Goal: Task Accomplishment & Management: Complete application form

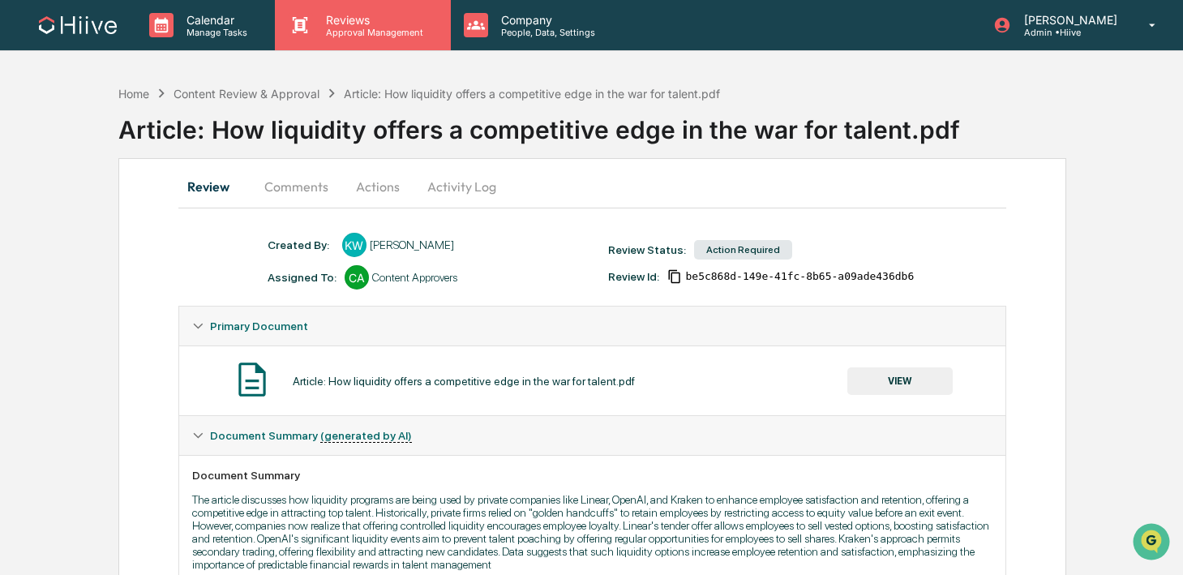
click at [302, 36] on icon at bounding box center [300, 25] width 24 height 24
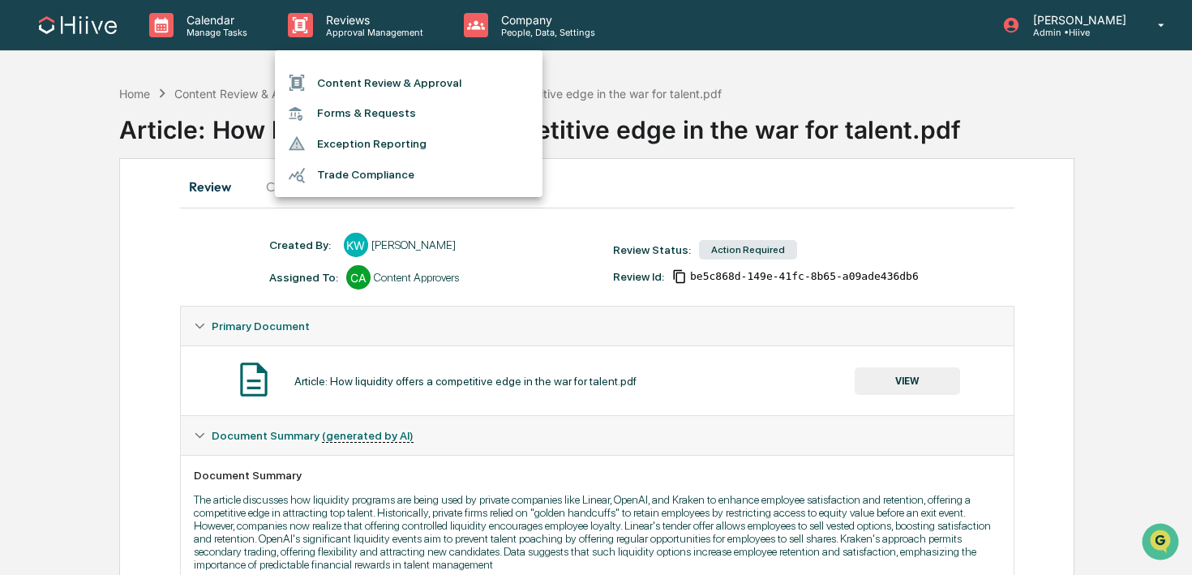
click at [329, 78] on li "Content Review & Approval" at bounding box center [409, 82] width 268 height 31
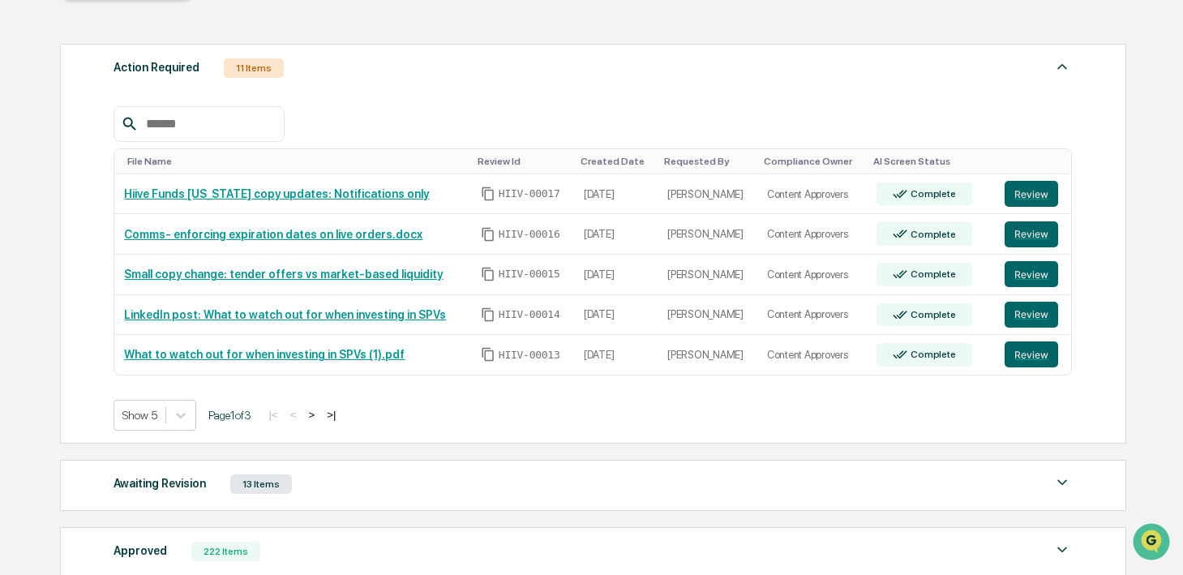
scroll to position [204, 0]
click at [320, 417] on button ">" at bounding box center [311, 414] width 16 height 14
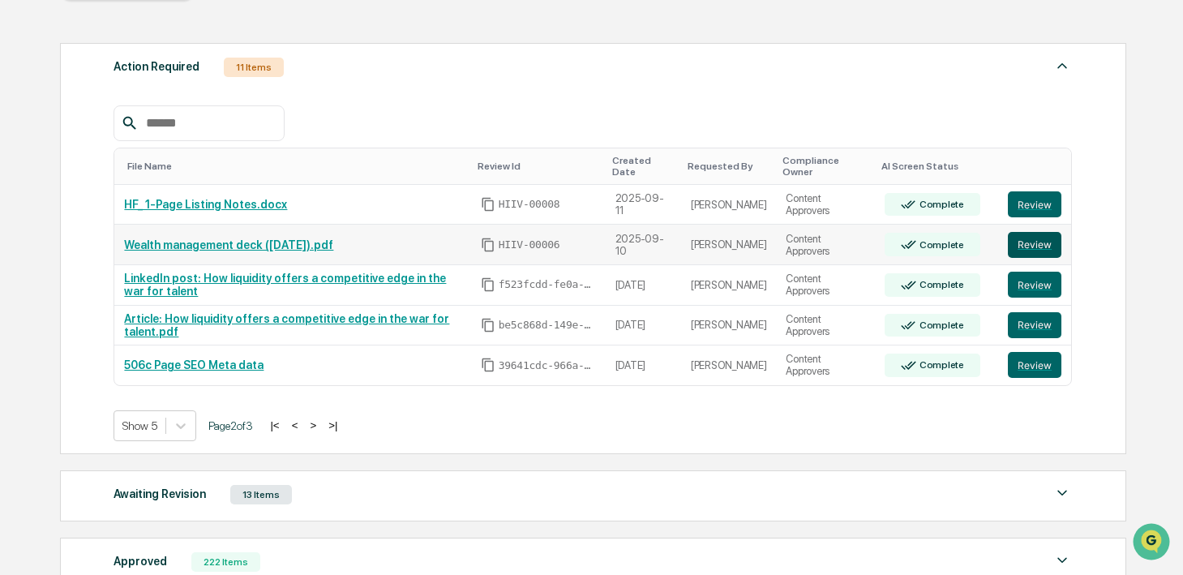
click at [1017, 242] on button "Review" at bounding box center [1035, 245] width 54 height 26
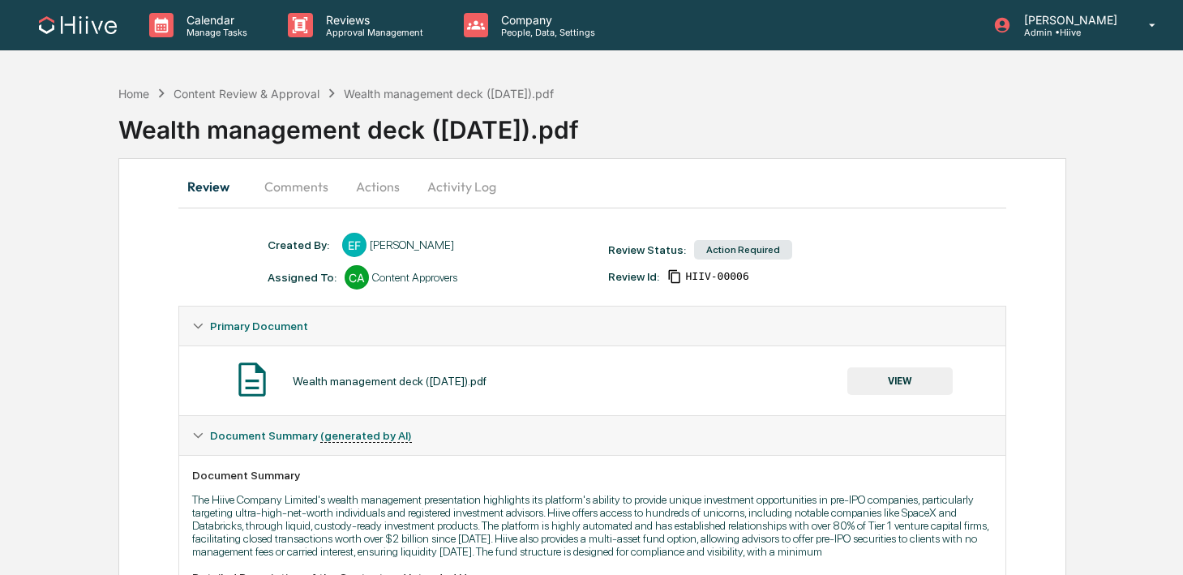
click at [315, 187] on button "Comments" at bounding box center [296, 186] width 90 height 39
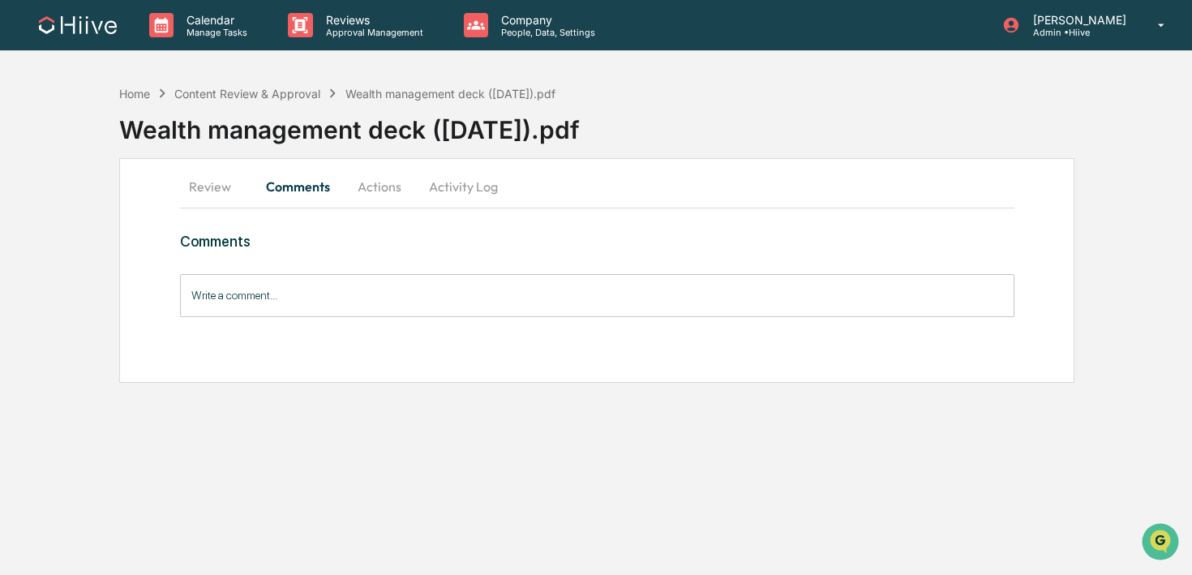
click at [457, 184] on button "Activity Log" at bounding box center [463, 186] width 95 height 39
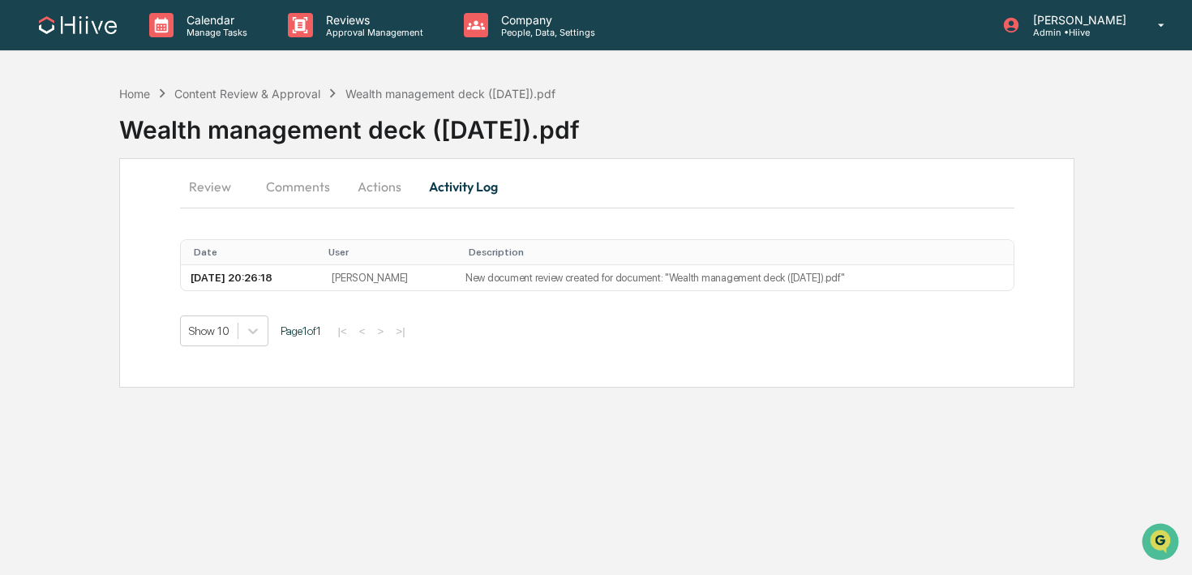
click at [397, 187] on button "Actions" at bounding box center [379, 186] width 73 height 39
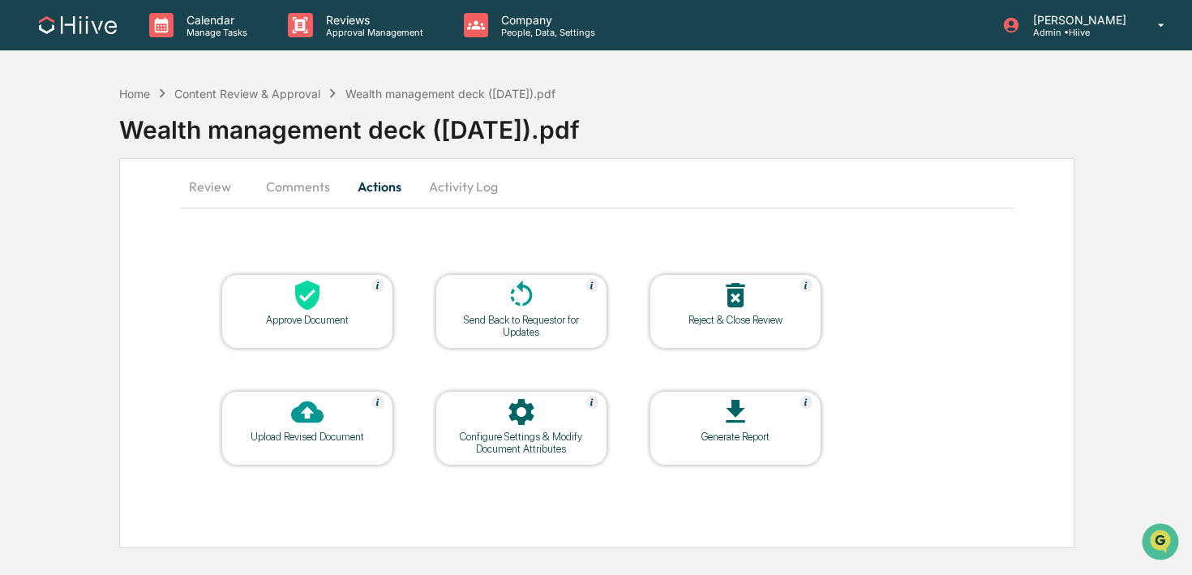
click at [513, 283] on icon at bounding box center [521, 295] width 32 height 32
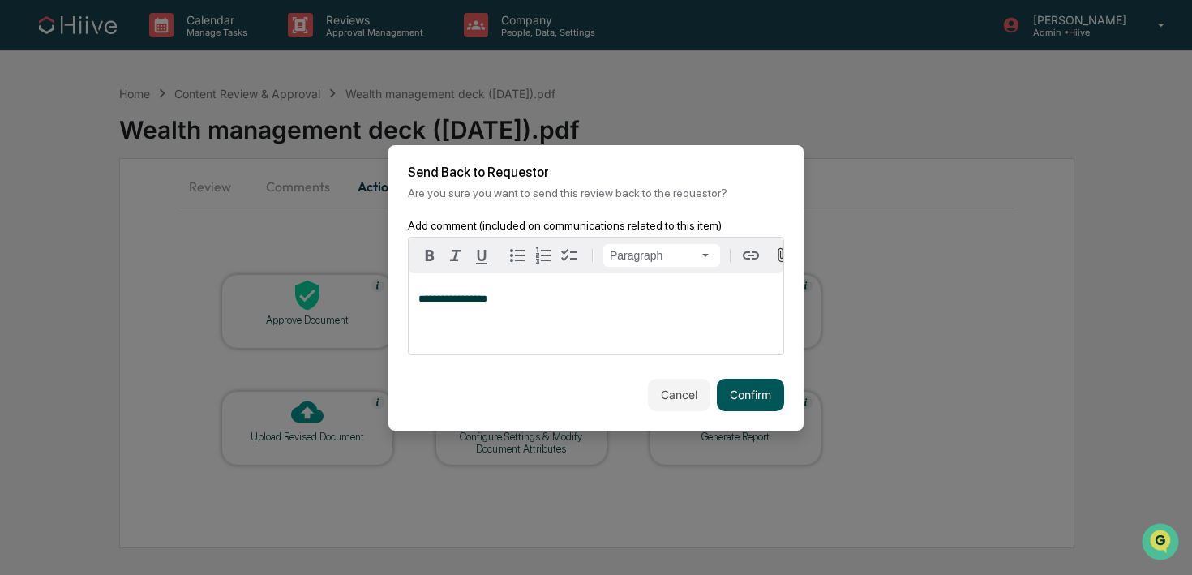
click at [743, 387] on button "Confirm" at bounding box center [750, 395] width 67 height 32
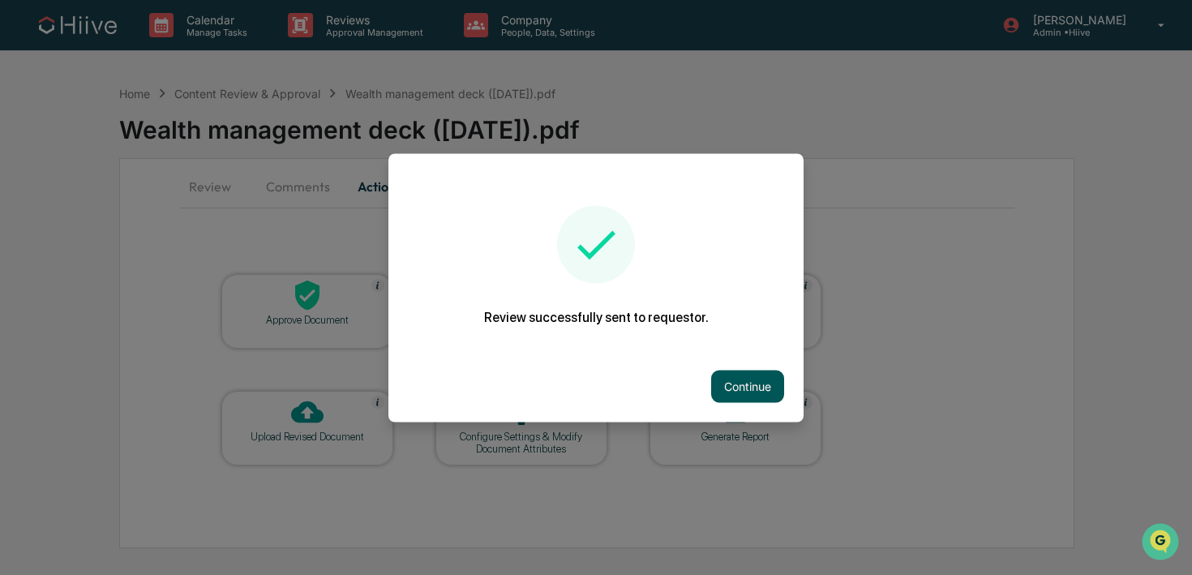
click at [736, 397] on button "Continue" at bounding box center [747, 386] width 73 height 32
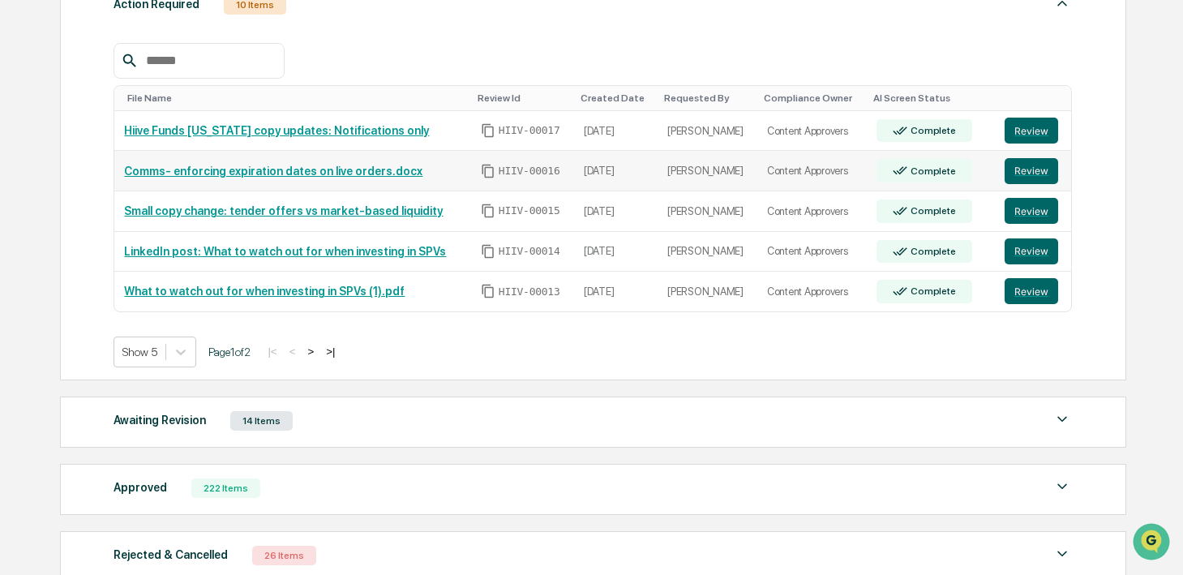
scroll to position [268, 0]
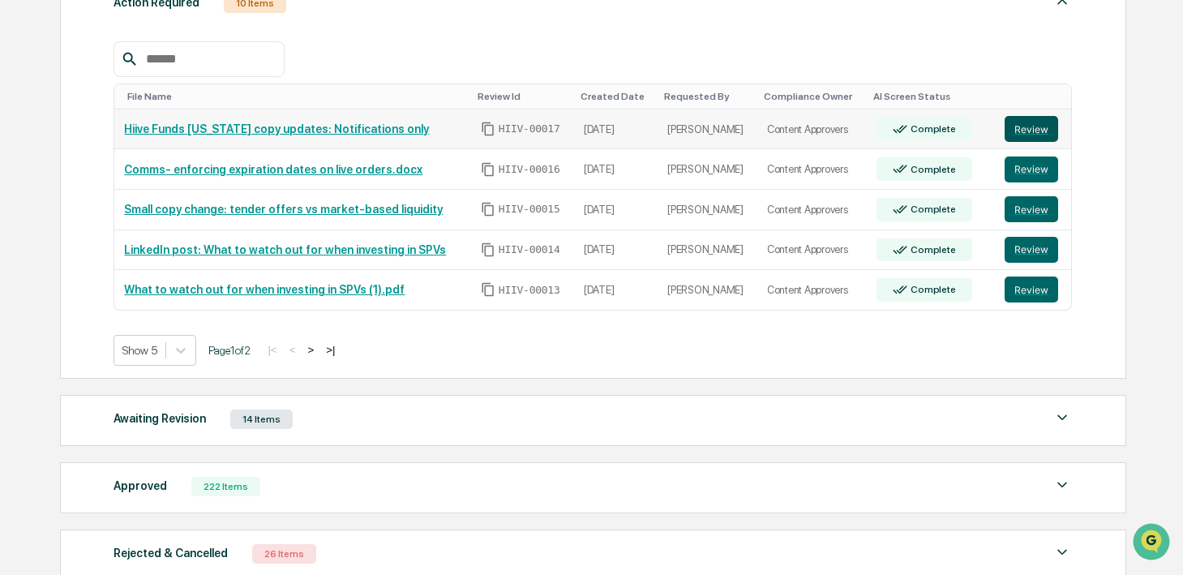
click at [1028, 132] on button "Review" at bounding box center [1032, 129] width 54 height 26
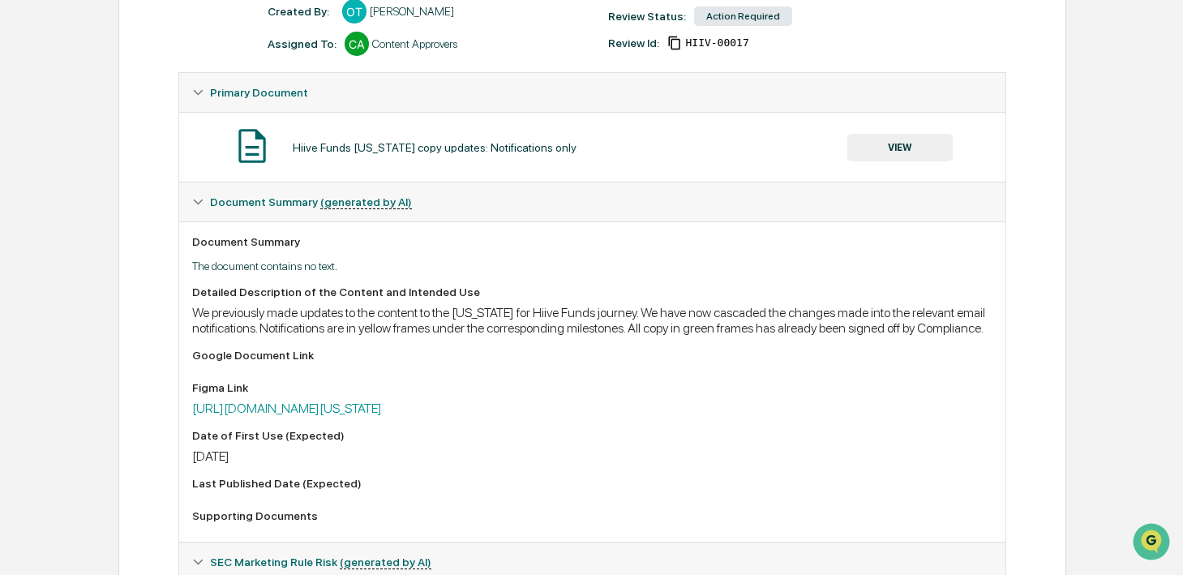
scroll to position [234, 0]
click at [320, 415] on link "https://www.figma.com/board/4xzOVkgW4u5OhPDKRnxDIR/TEXAS-HF---User-feedback?nod…" at bounding box center [287, 407] width 190 height 15
click at [875, 140] on button "VIEW" at bounding box center [899, 147] width 105 height 28
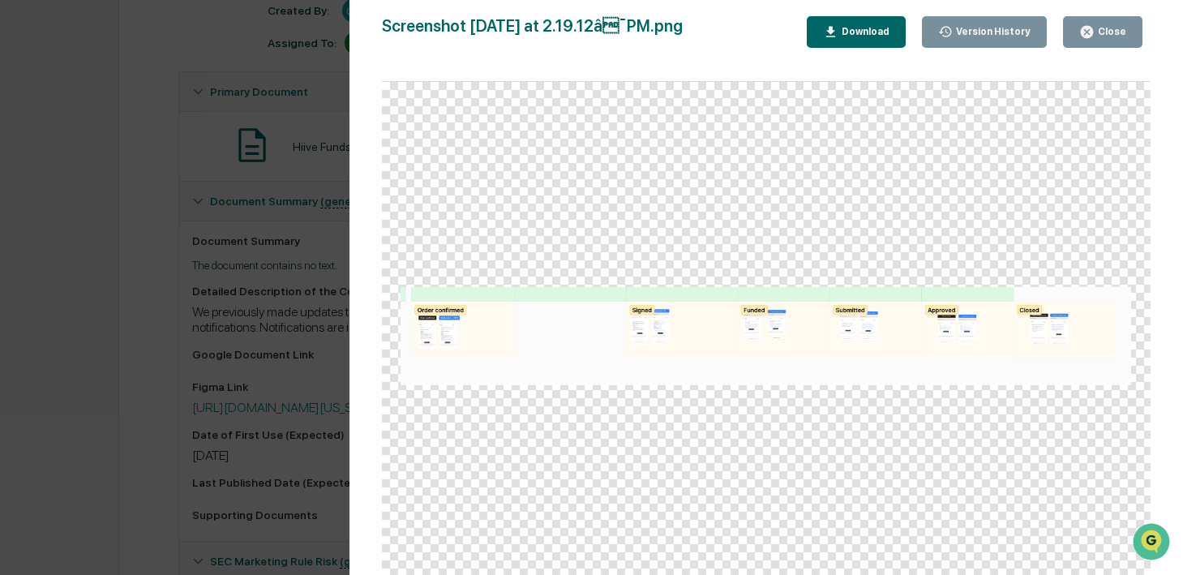
click at [1089, 44] on button "Close" at bounding box center [1102, 32] width 79 height 32
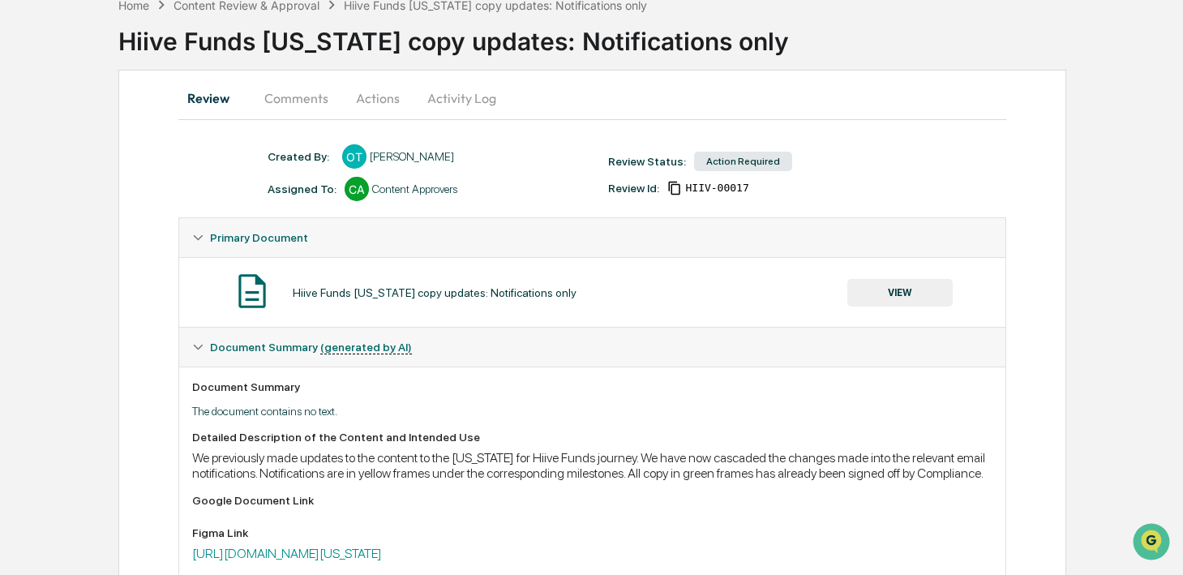
scroll to position [0, 0]
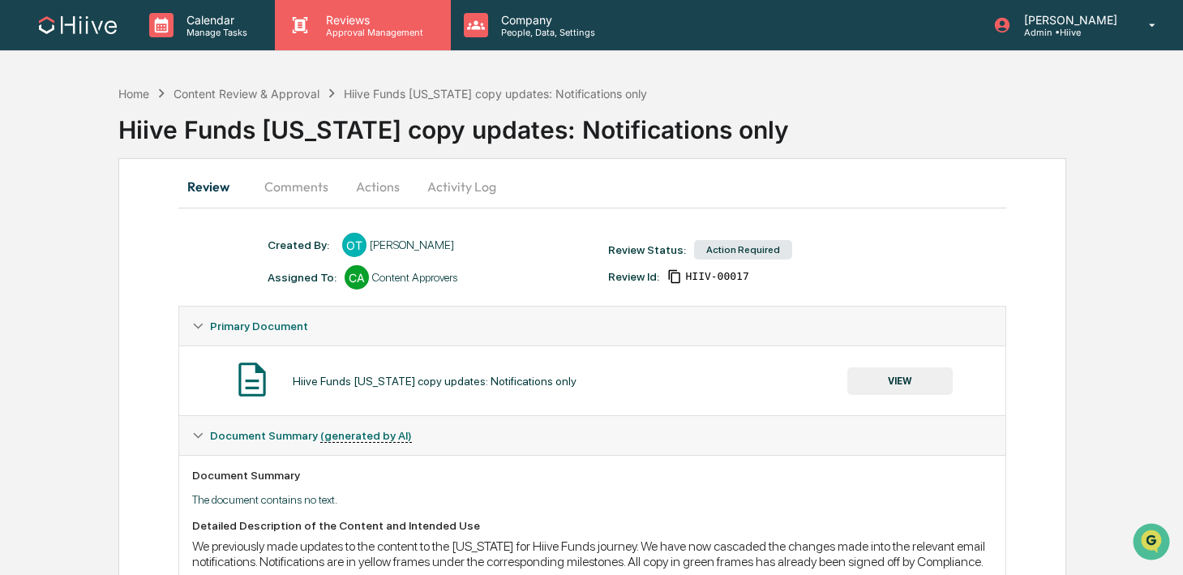
click at [368, 30] on p "Approval Management" at bounding box center [372, 32] width 118 height 11
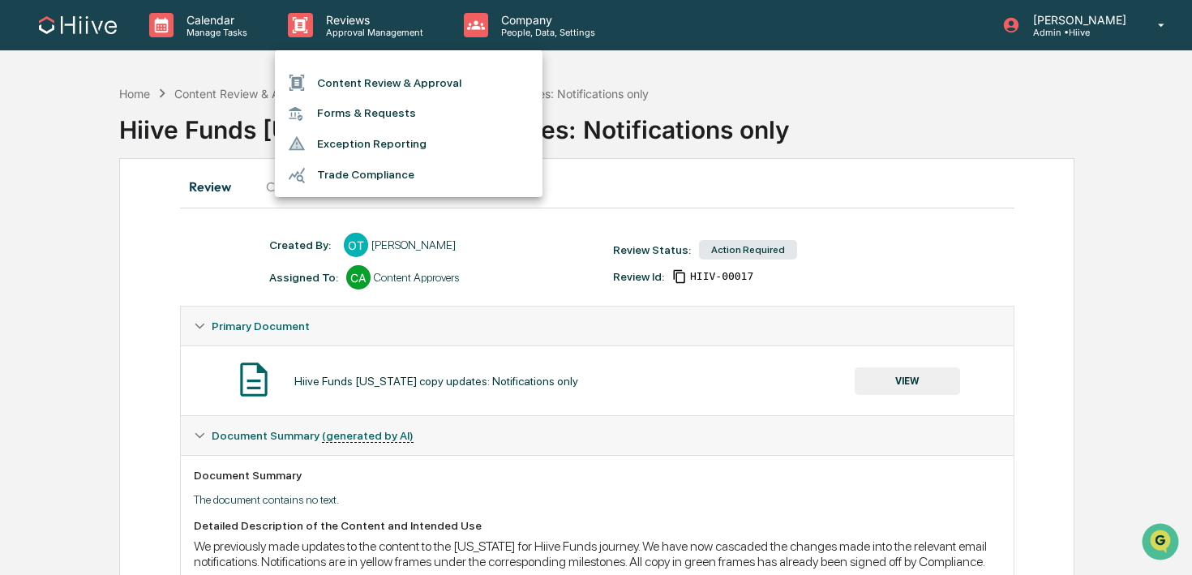
click at [349, 76] on li "Content Review & Approval" at bounding box center [409, 82] width 268 height 31
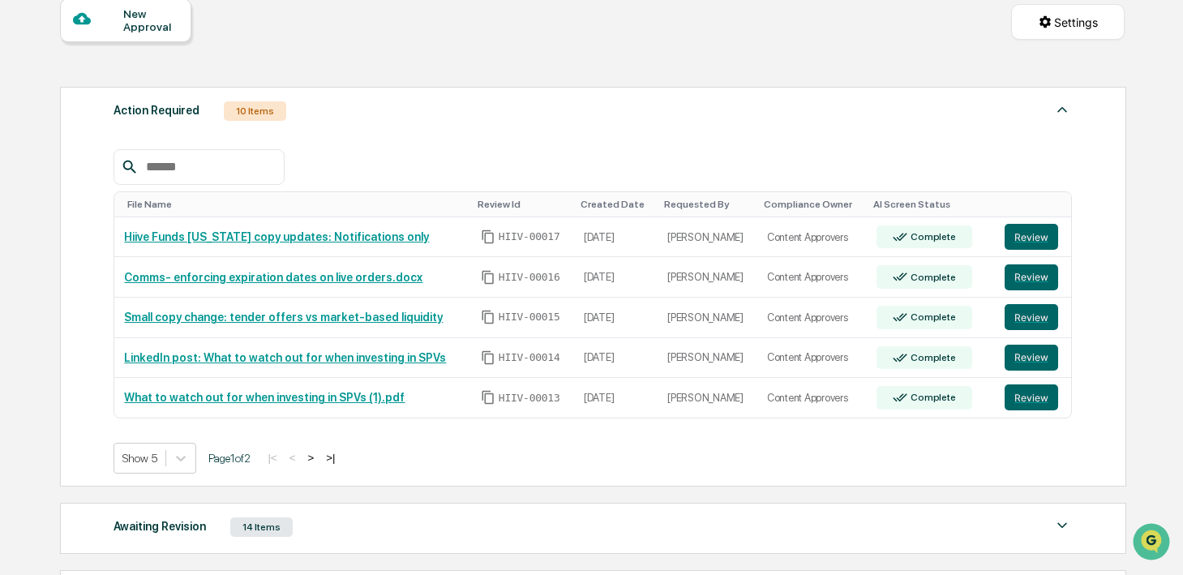
scroll to position [207, 0]
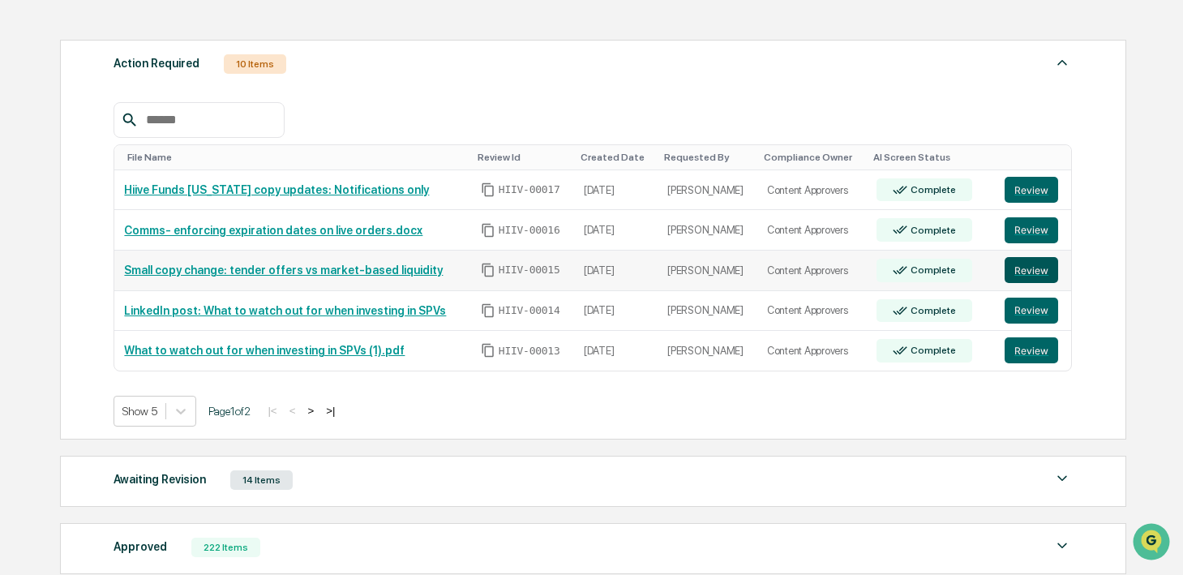
click at [1028, 273] on button "Review" at bounding box center [1032, 270] width 54 height 26
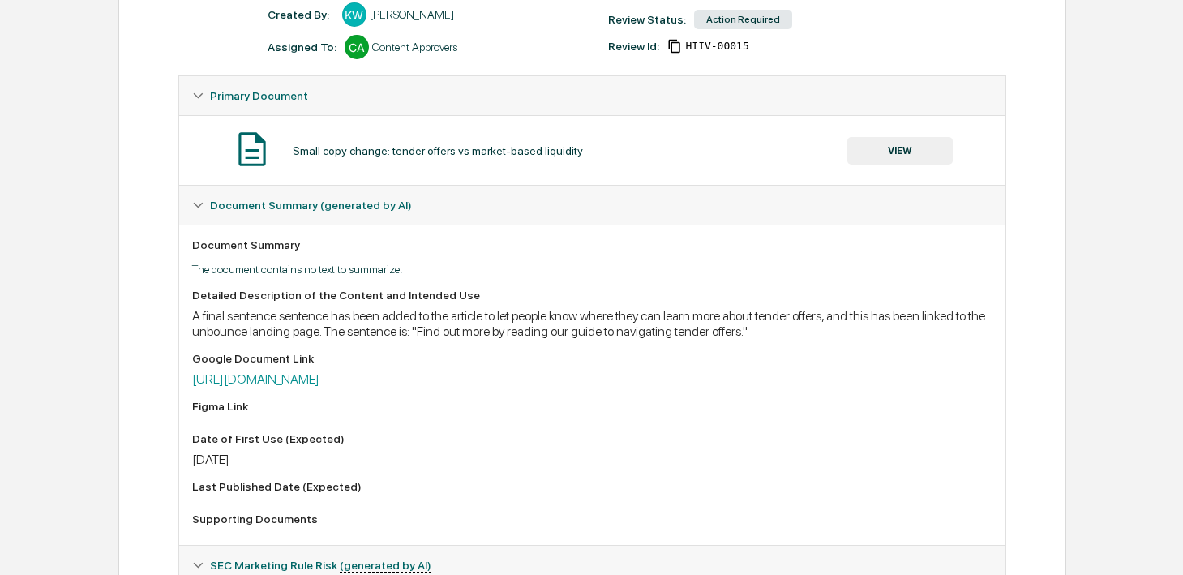
scroll to position [249, 0]
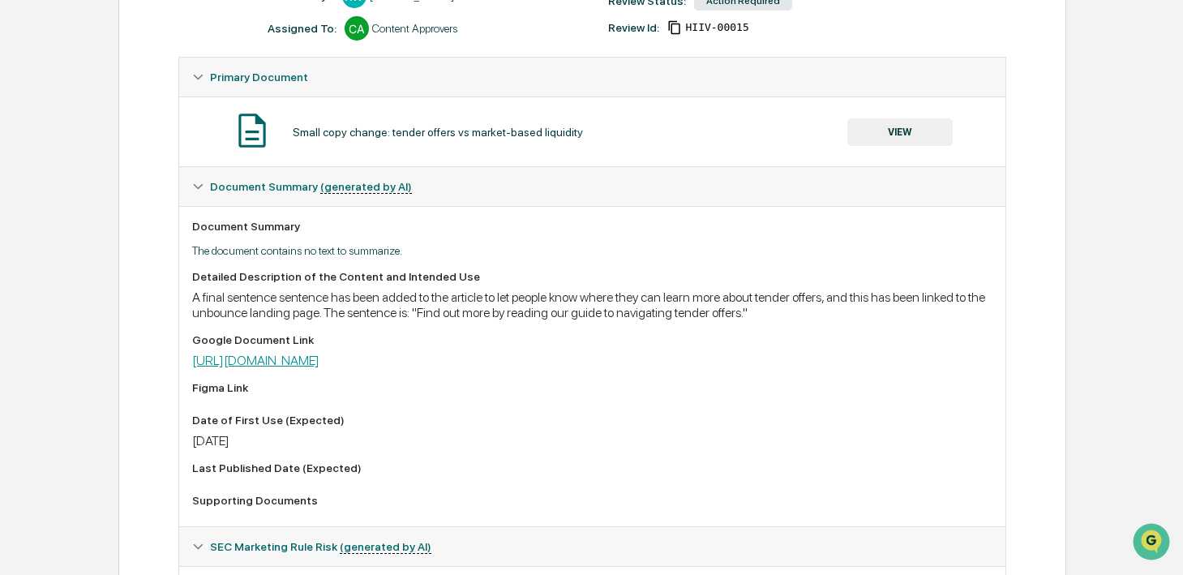
click at [320, 364] on link "https://docs.google.com/document/d/1TNX_G5_xttHj1MuJEv1yxXuLg8raI7Sgvo_6VklCq20…" at bounding box center [255, 360] width 127 height 15
click at [333, 147] on div "Small copy change: tender offers vs market-based liquidity VIEW" at bounding box center [592, 131] width 800 height 43
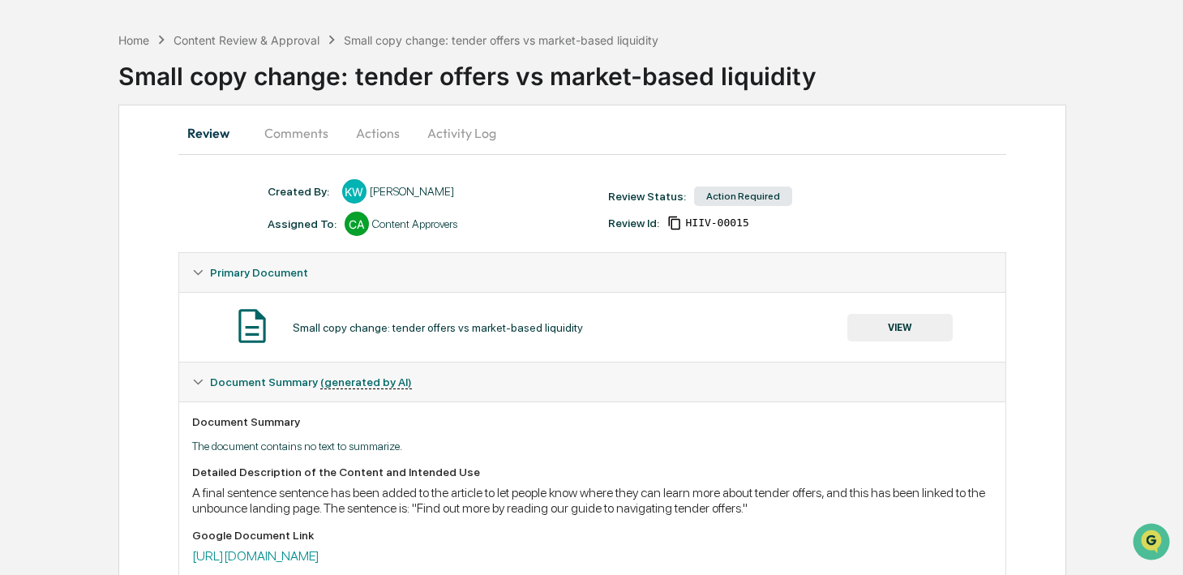
scroll to position [44, 0]
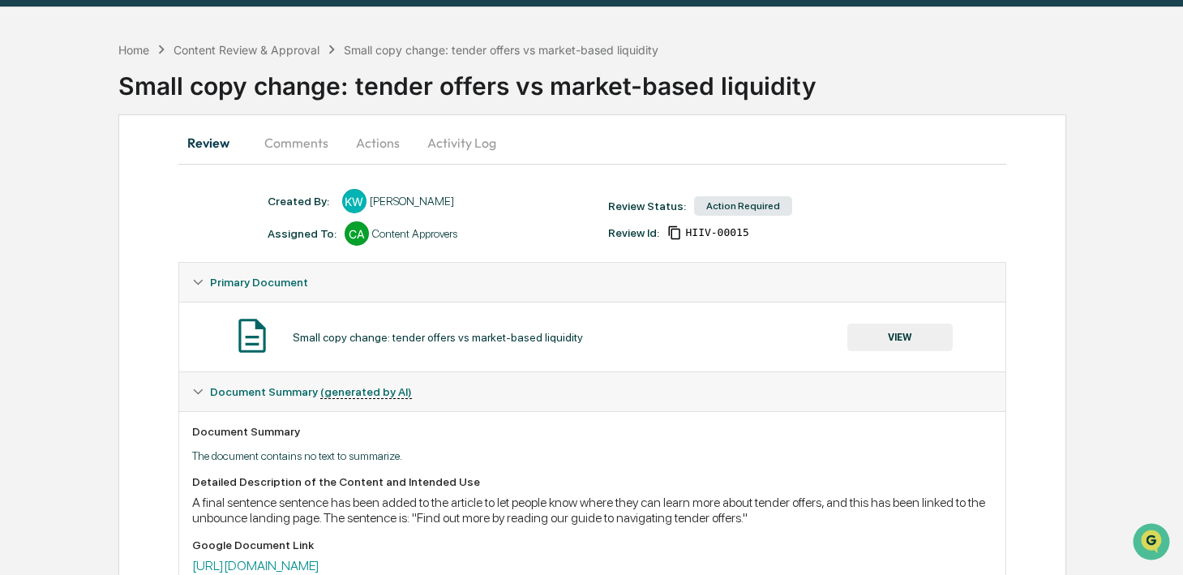
click at [281, 127] on button "Comments" at bounding box center [296, 142] width 90 height 39
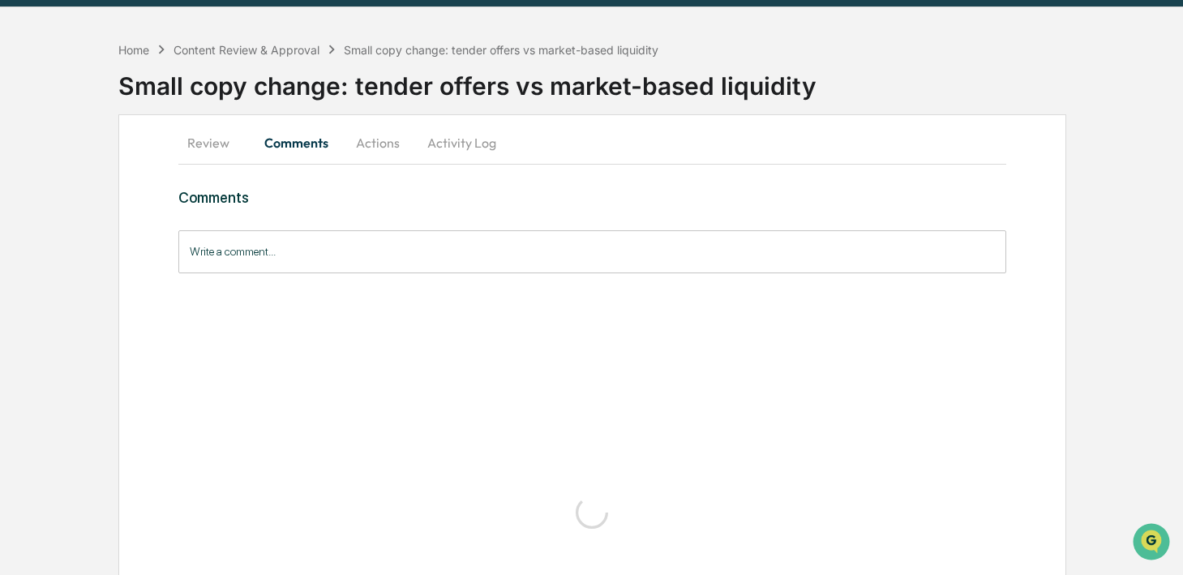
scroll to position [0, 0]
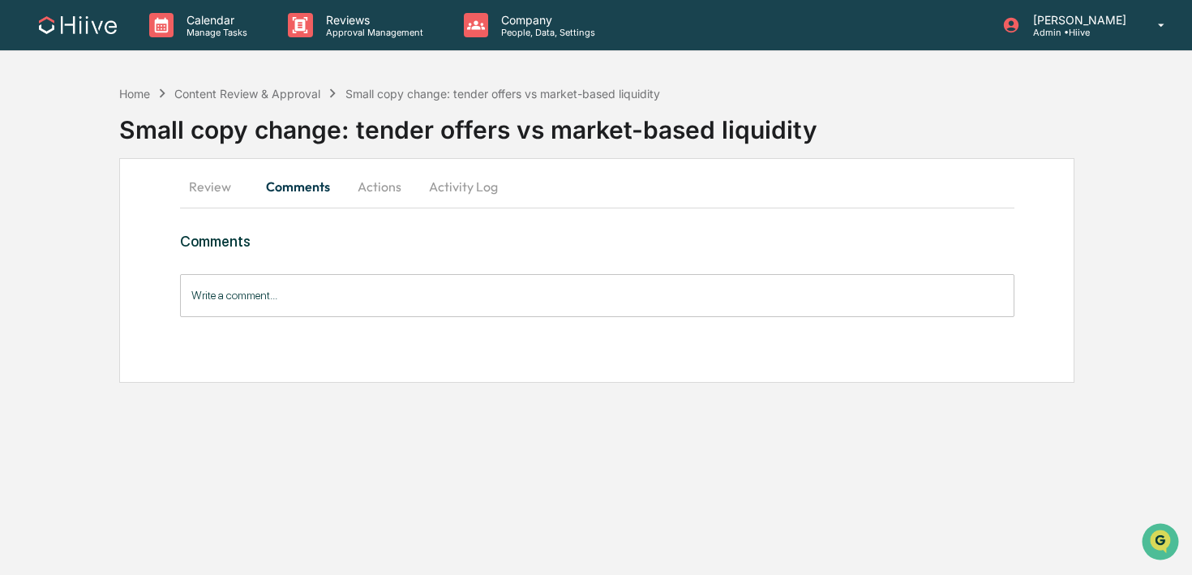
click at [219, 298] on input "Write a comment..." at bounding box center [597, 295] width 834 height 43
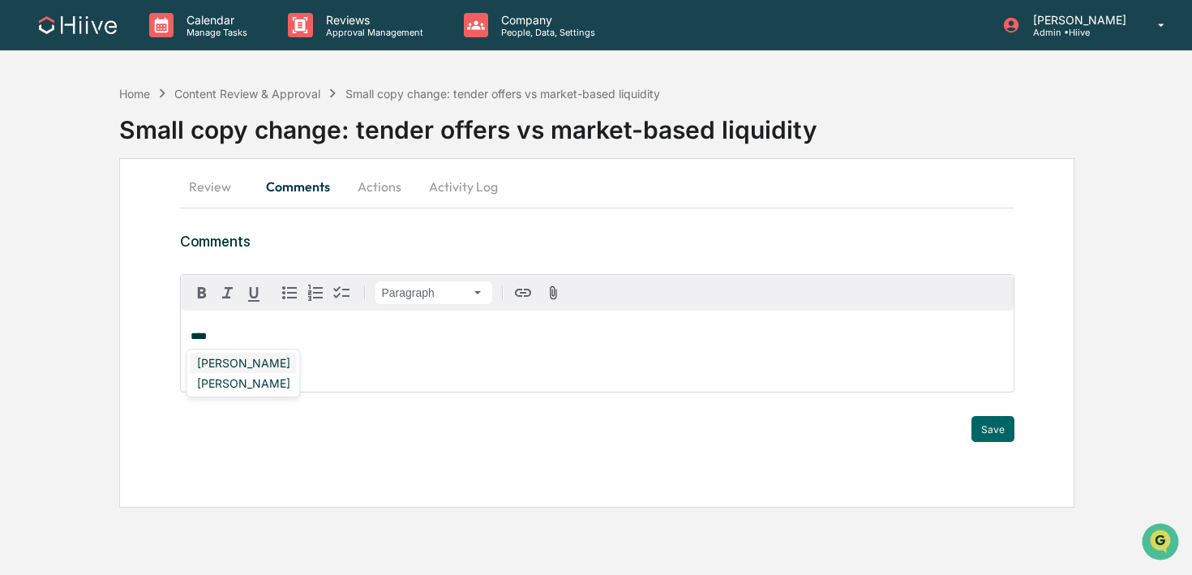
click at [200, 363] on div "Susan Woodard" at bounding box center [244, 363] width 106 height 20
click at [976, 431] on button "Save" at bounding box center [993, 429] width 43 height 26
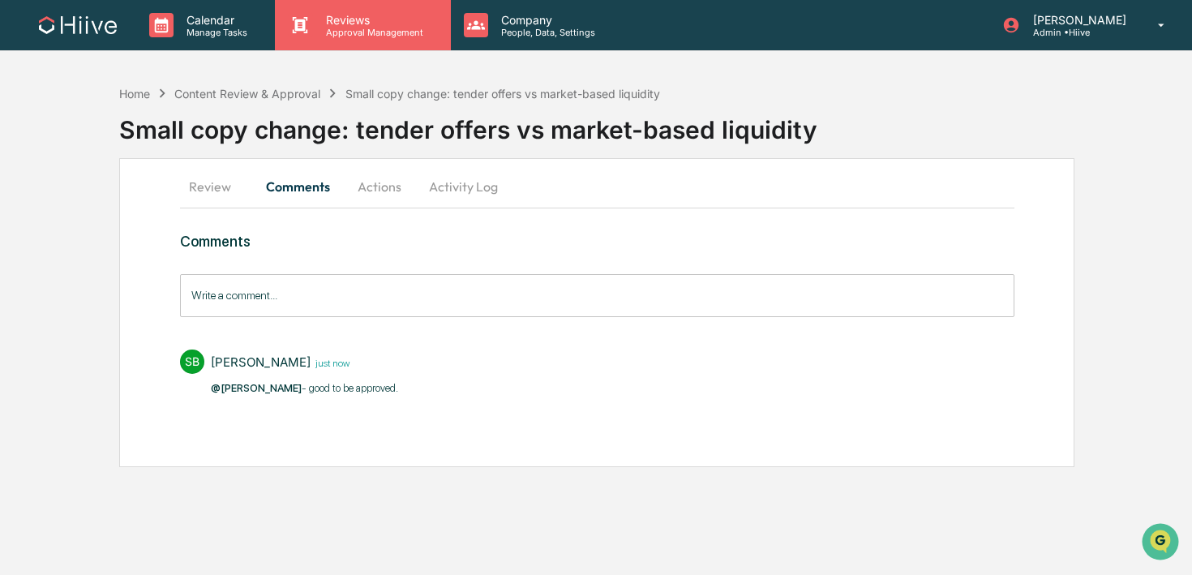
click at [332, 41] on div "Reviews Approval Management" at bounding box center [362, 25] width 175 height 50
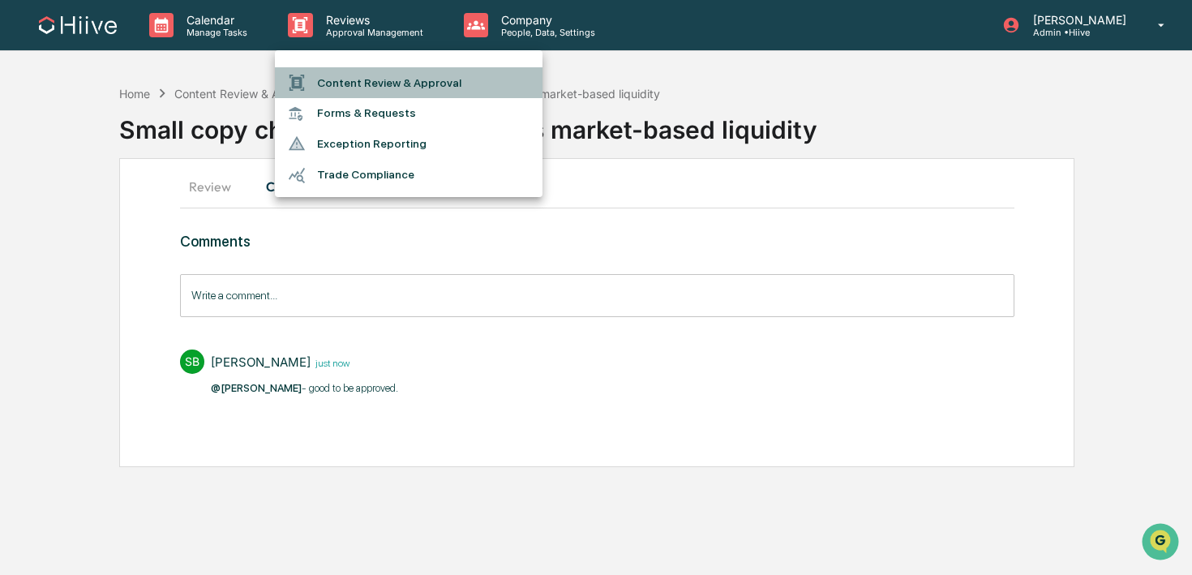
click at [332, 71] on li "Content Review & Approval" at bounding box center [409, 82] width 268 height 31
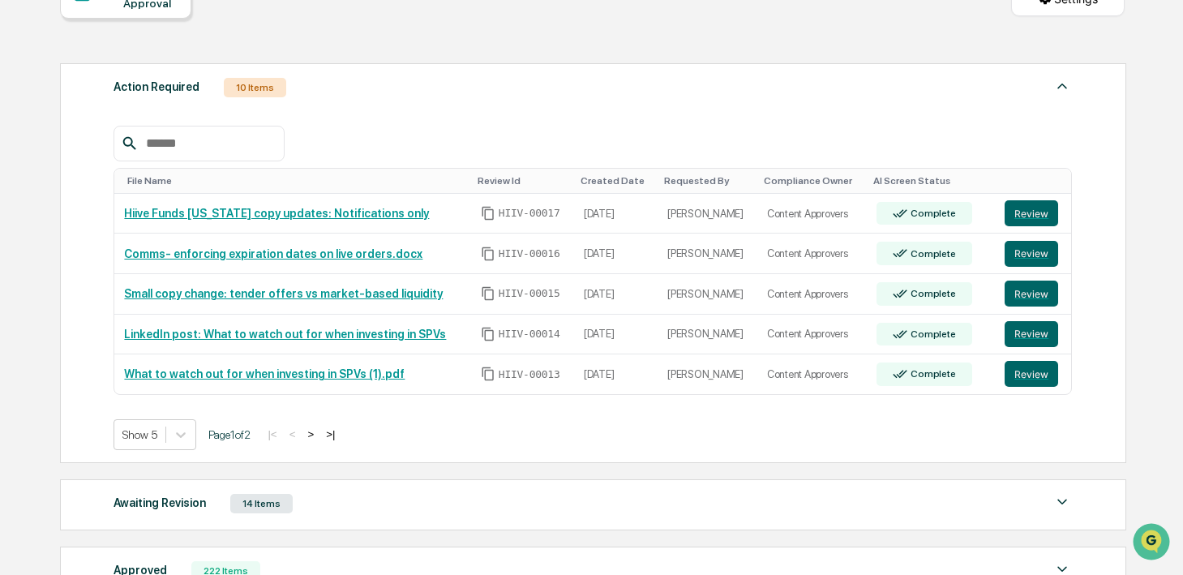
scroll to position [187, 0]
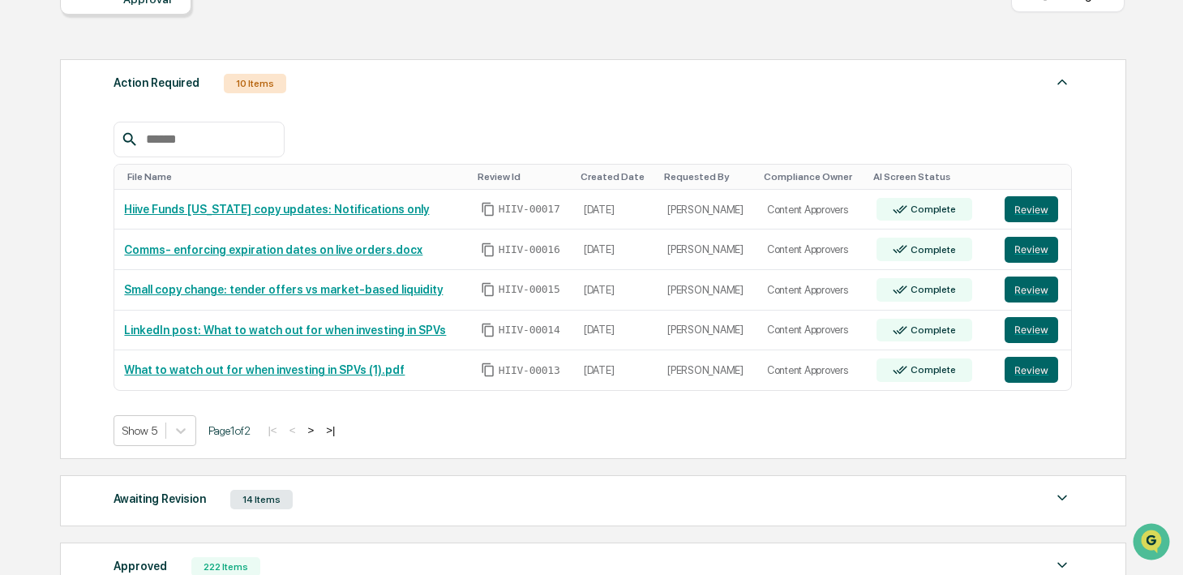
click at [319, 430] on button ">" at bounding box center [310, 430] width 16 height 14
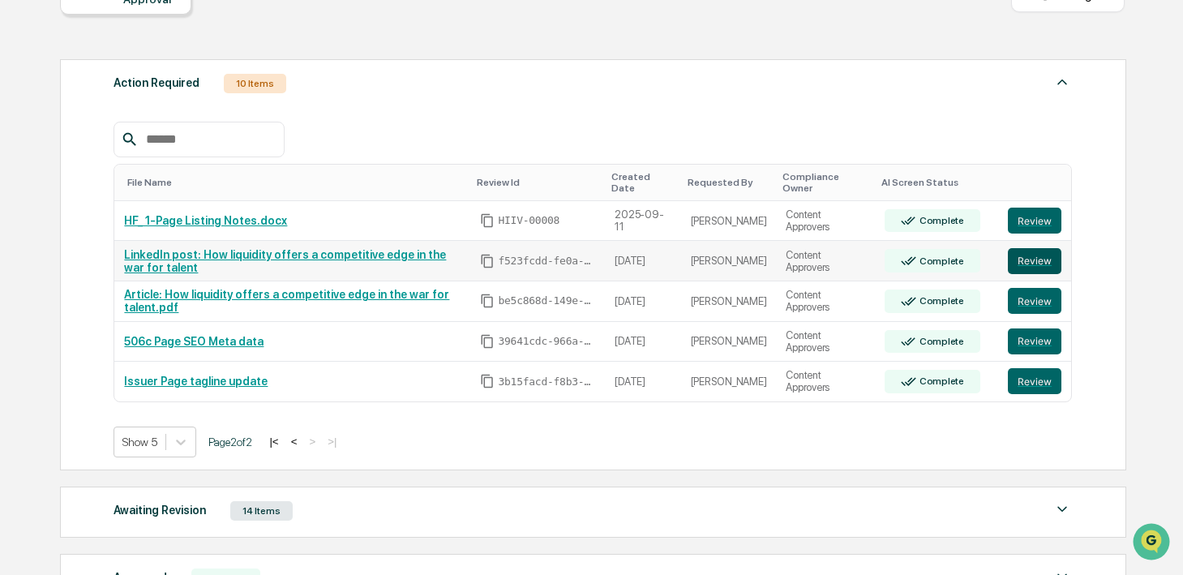
click at [1040, 267] on button "Review" at bounding box center [1035, 261] width 54 height 26
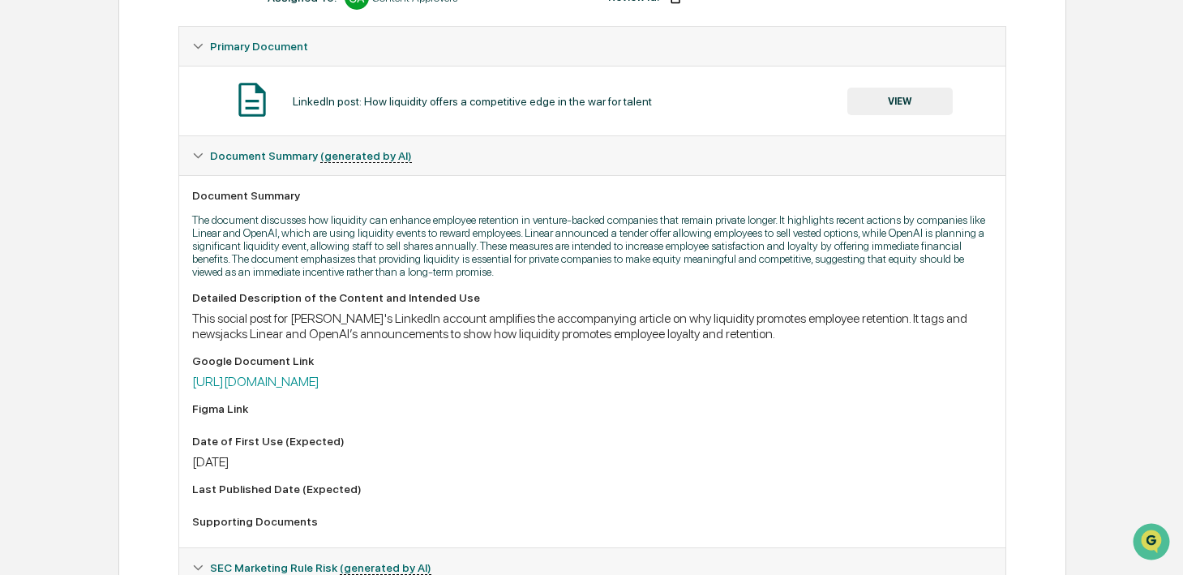
click at [481, 409] on div "Detailed Description of the Content and Intended Use This social post for Hiive…" at bounding box center [592, 412] width 800 height 243
click at [320, 389] on link "[URL][DOMAIN_NAME]" at bounding box center [255, 381] width 127 height 15
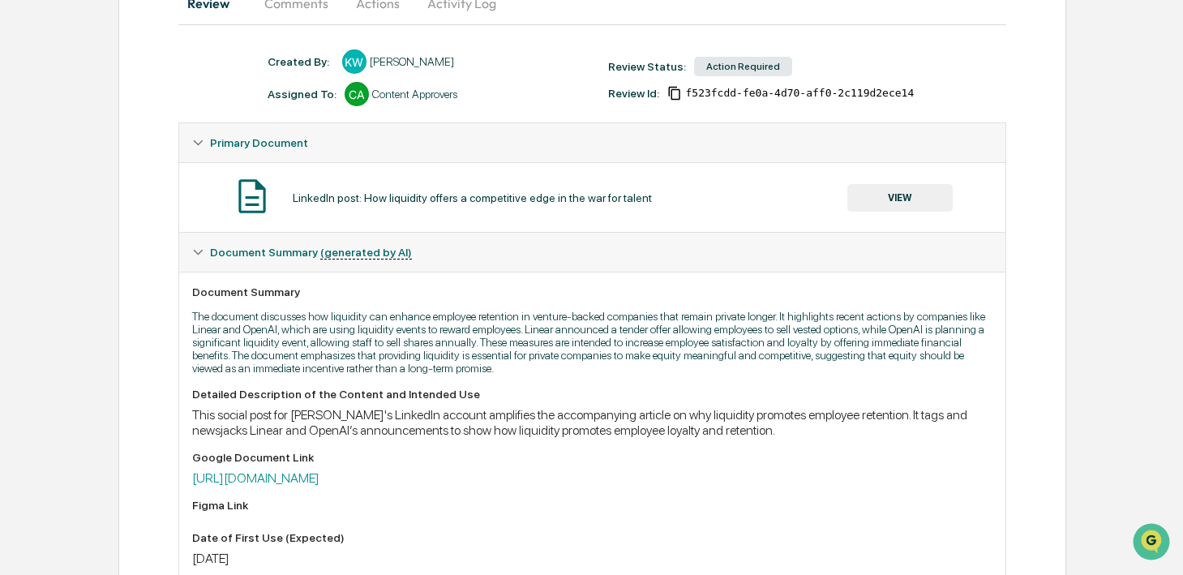
scroll to position [5, 0]
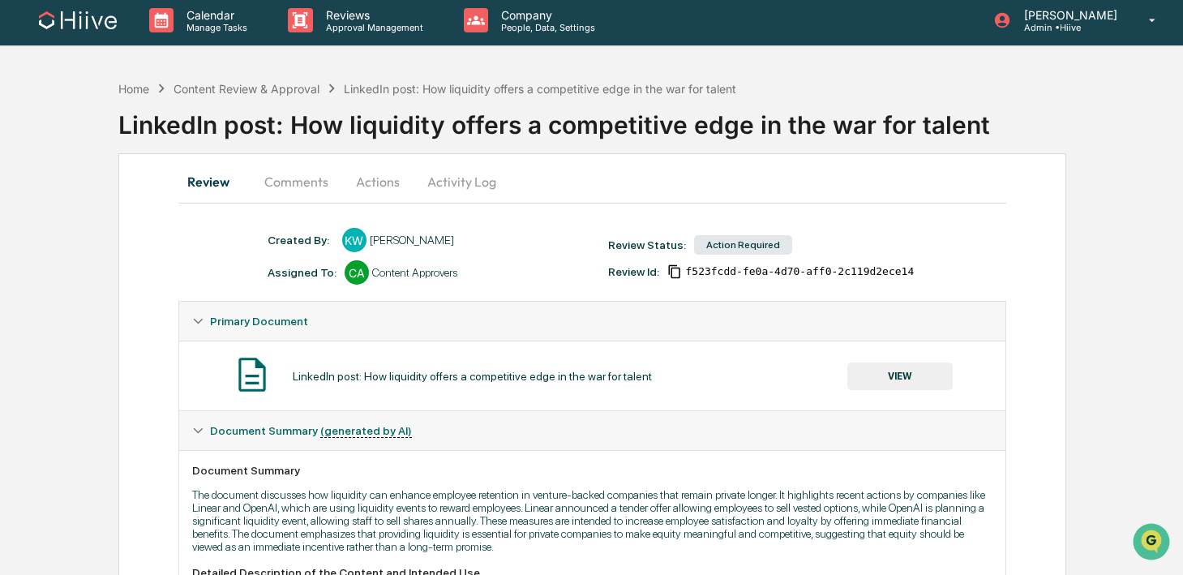
click at [332, 182] on button "Comments" at bounding box center [296, 181] width 90 height 39
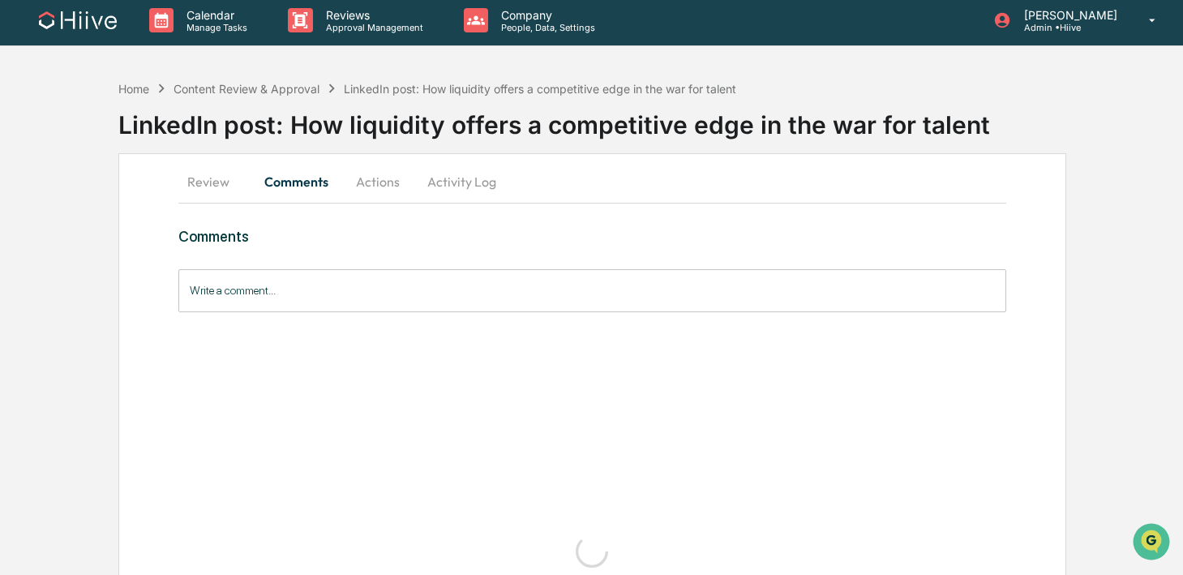
scroll to position [0, 0]
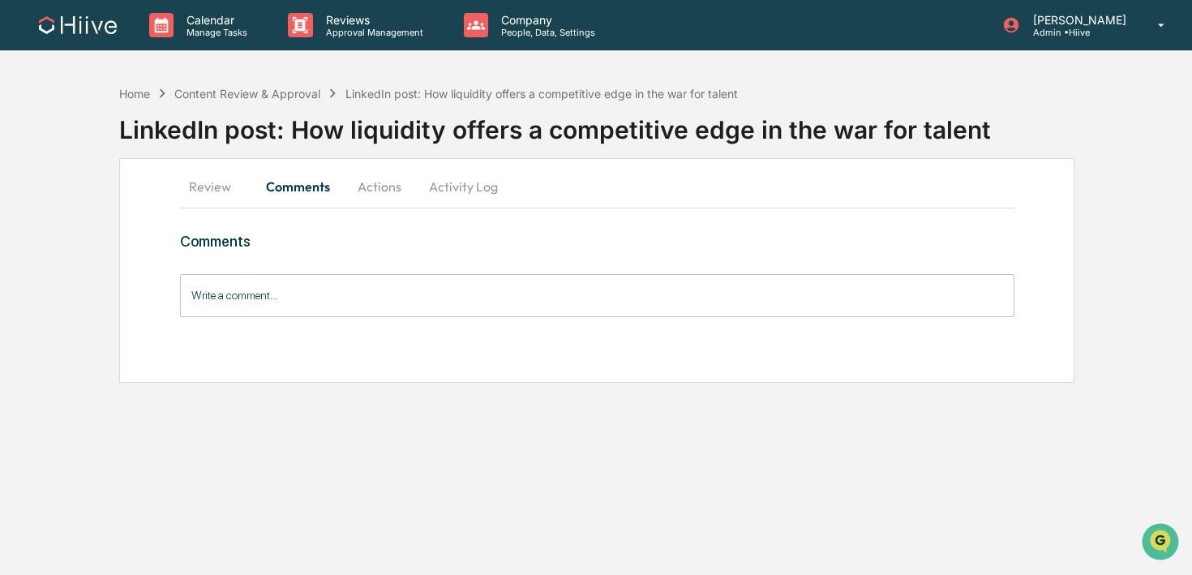
click at [491, 179] on button "Activity Log" at bounding box center [463, 186] width 95 height 39
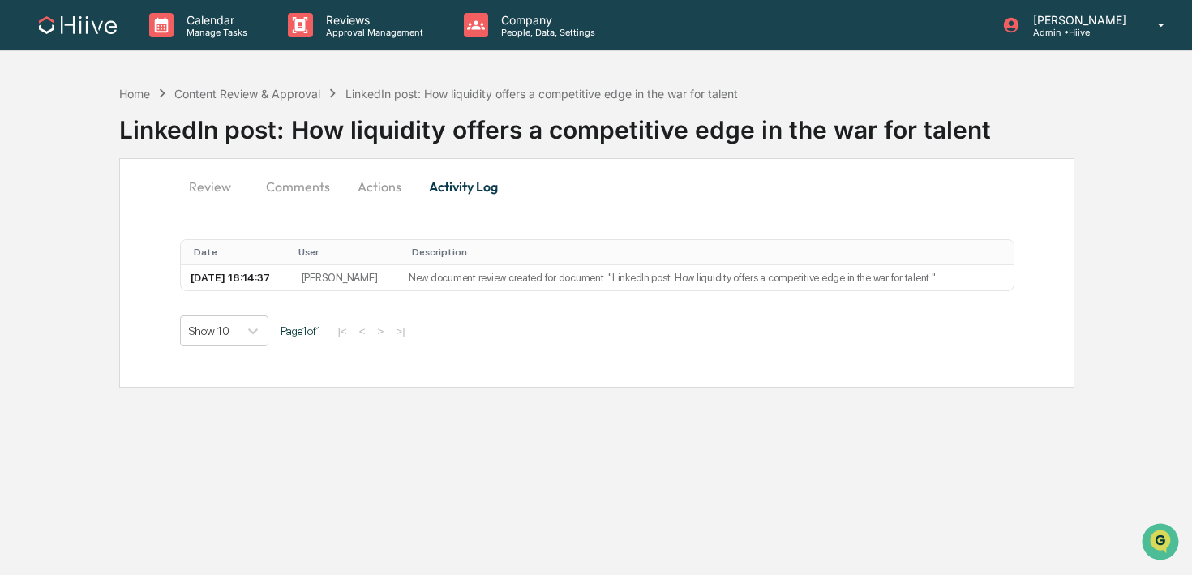
click at [372, 189] on button "Actions" at bounding box center [379, 186] width 73 height 39
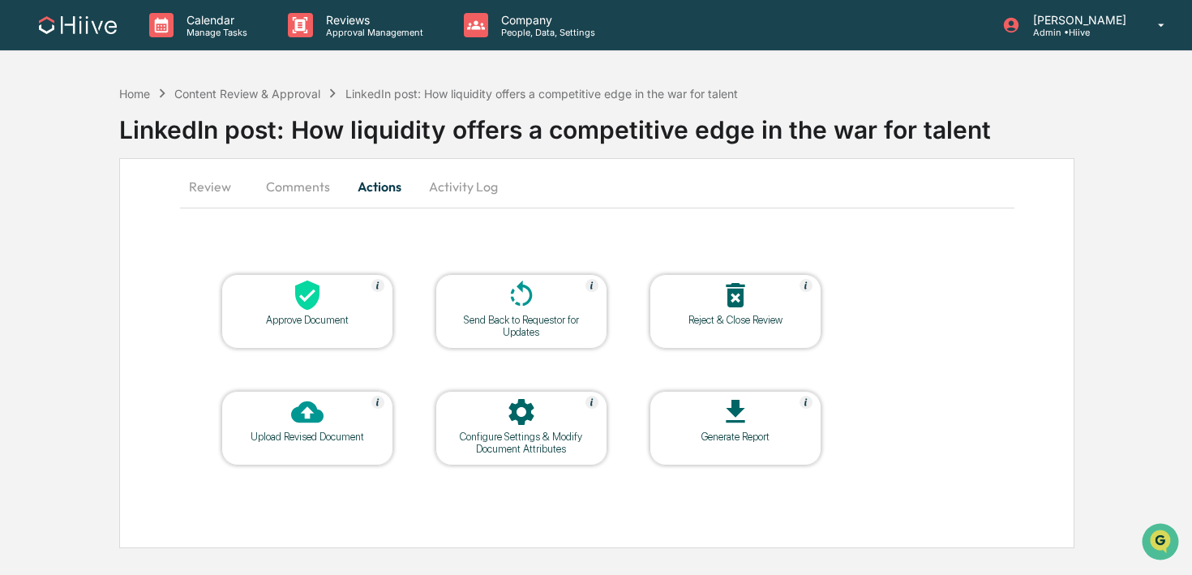
click at [504, 285] on div at bounding box center [521, 296] width 162 height 35
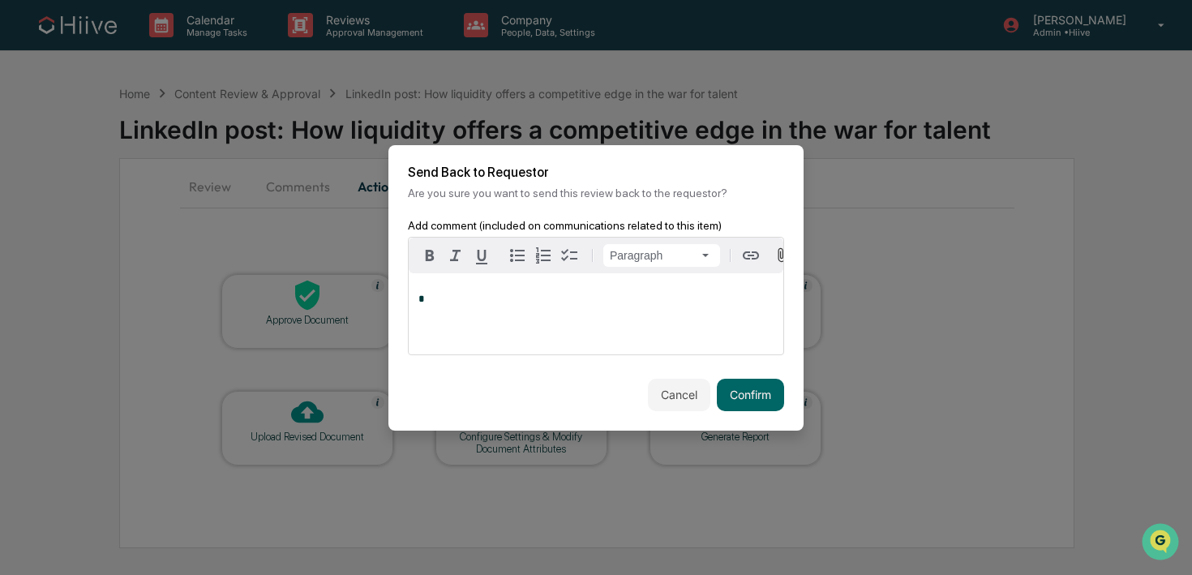
click at [513, 326] on div "*" at bounding box center [596, 313] width 375 height 81
click at [746, 400] on button "Confirm" at bounding box center [750, 395] width 67 height 32
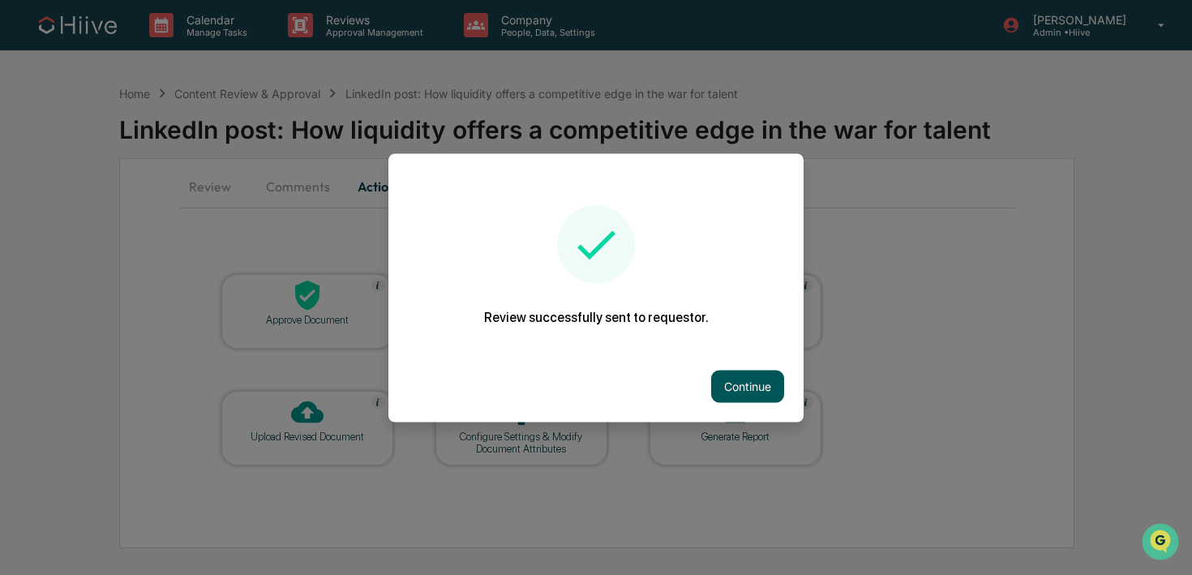
click at [723, 375] on button "Continue" at bounding box center [747, 386] width 73 height 32
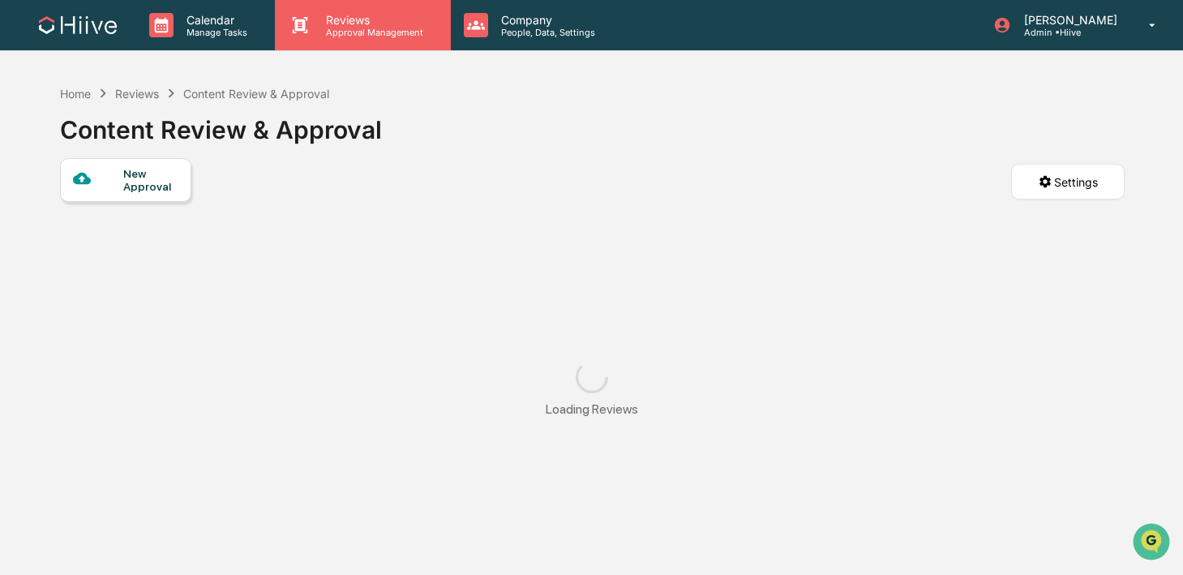
click at [323, 26] on p "Reviews" at bounding box center [372, 20] width 118 height 14
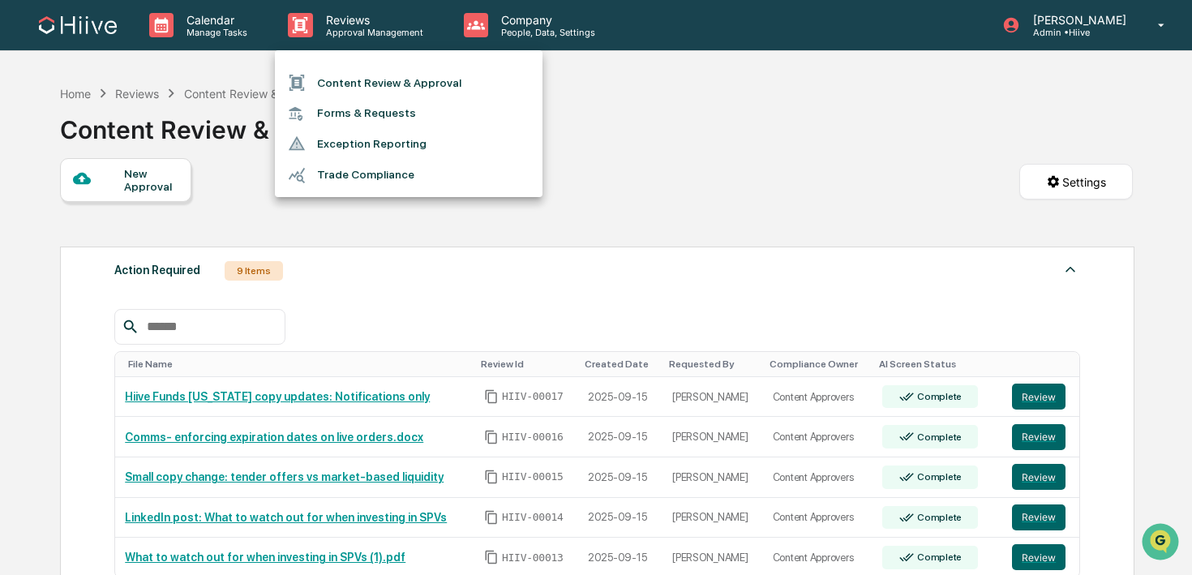
click at [322, 84] on li "Content Review & Approval" at bounding box center [409, 82] width 268 height 31
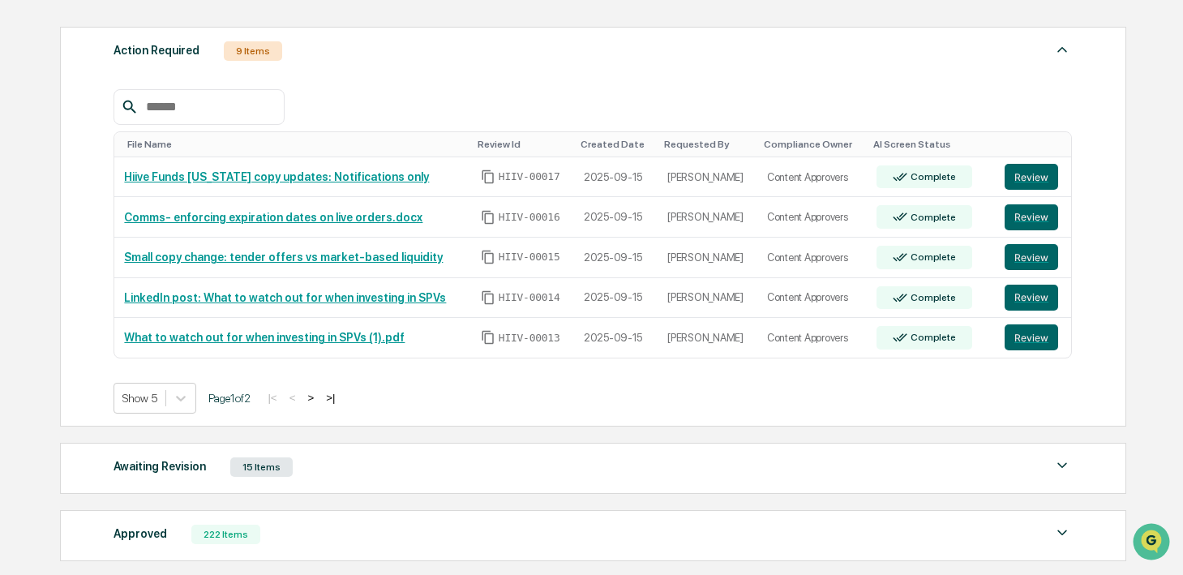
scroll to position [221, 0]
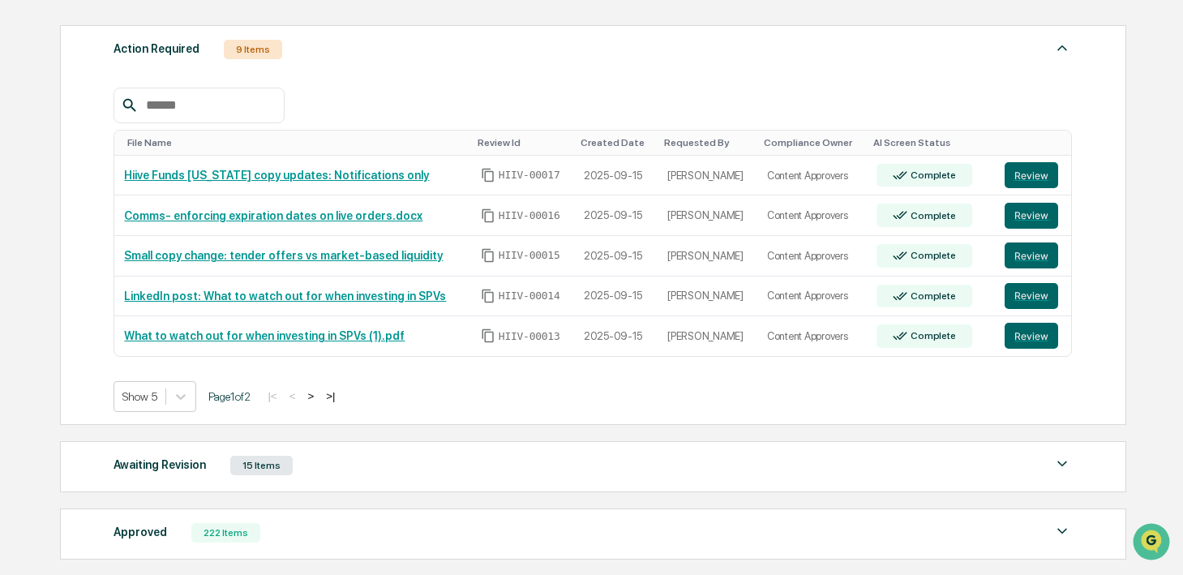
click at [319, 396] on button ">" at bounding box center [310, 396] width 16 height 14
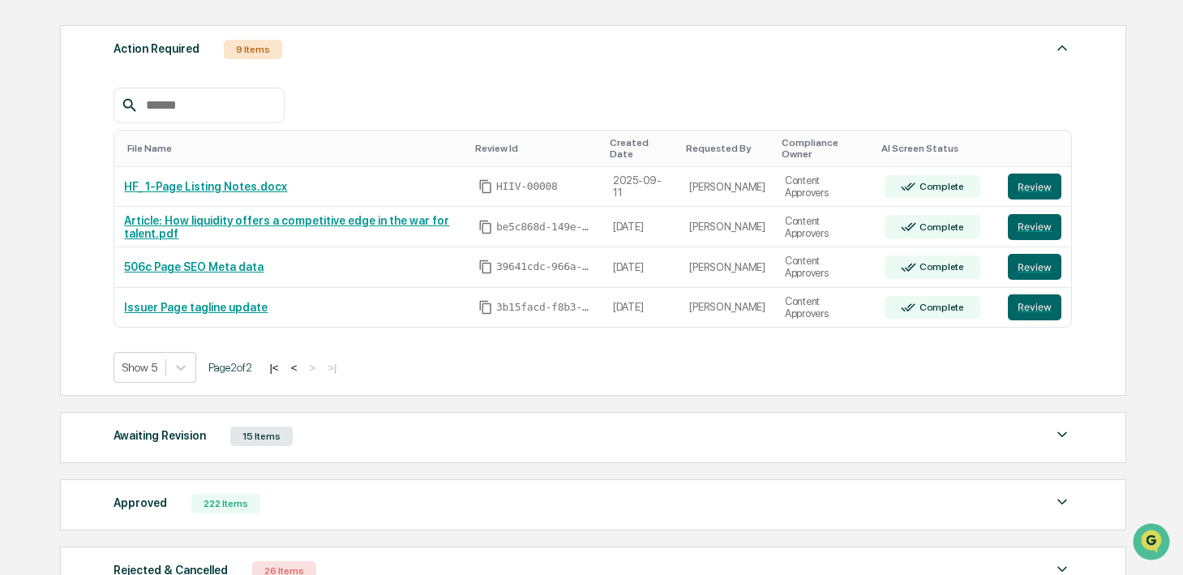
click at [302, 361] on button "<" at bounding box center [294, 368] width 16 height 14
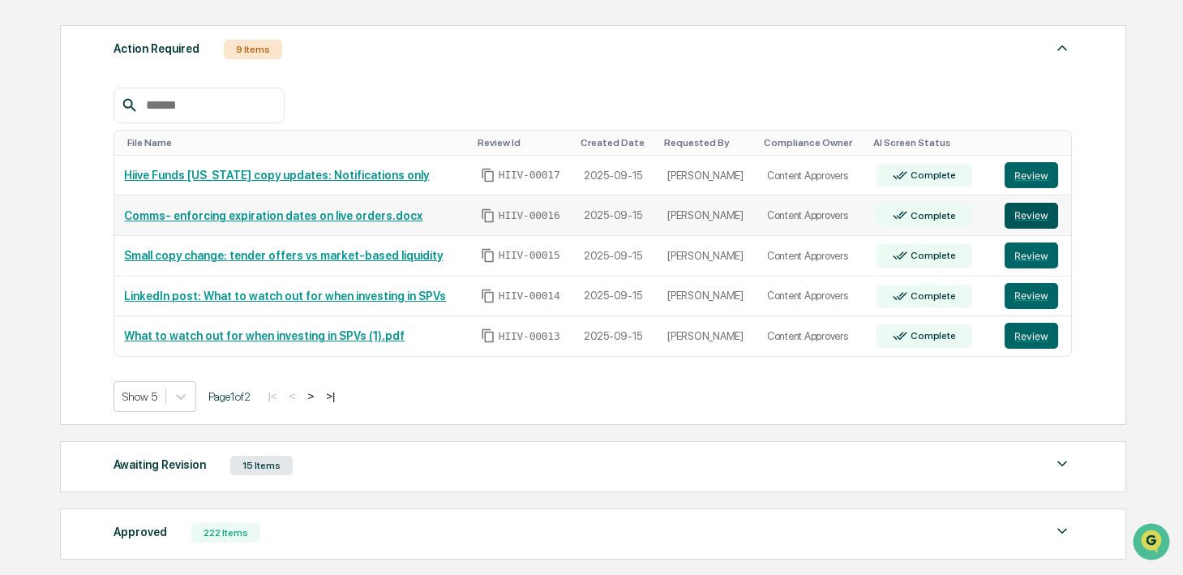
click at [1037, 222] on button "Review" at bounding box center [1032, 216] width 54 height 26
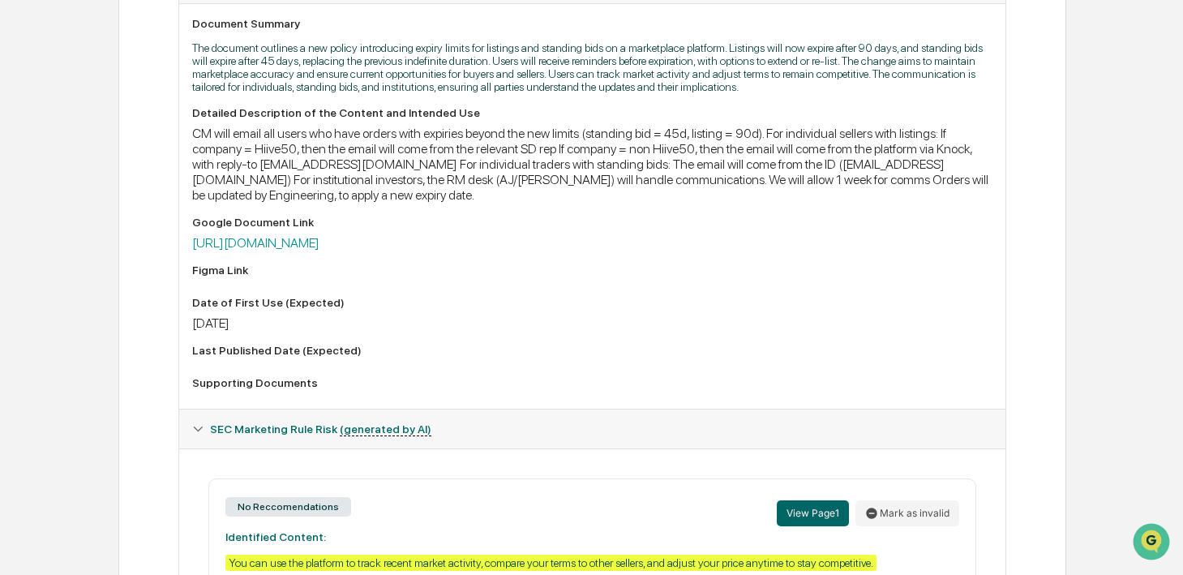
scroll to position [334, 0]
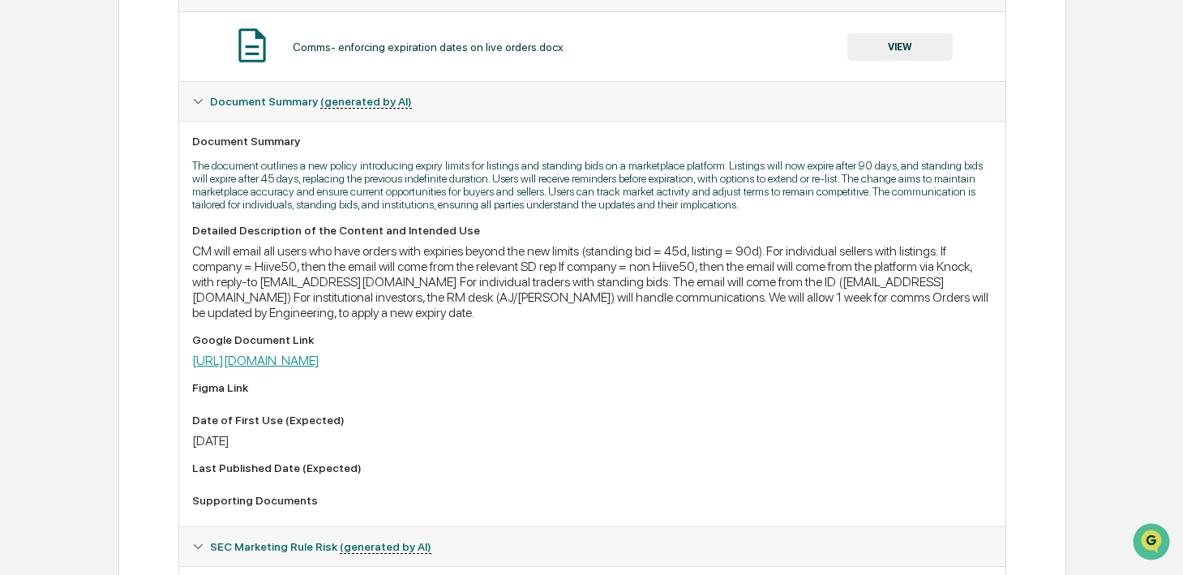
click at [320, 368] on link "https://docs.google.com/document/d/1vpoywU6bpFJkkH-93H4D0FMmBK_jBEiq-J9xH_bSQ3k…" at bounding box center [255, 360] width 127 height 15
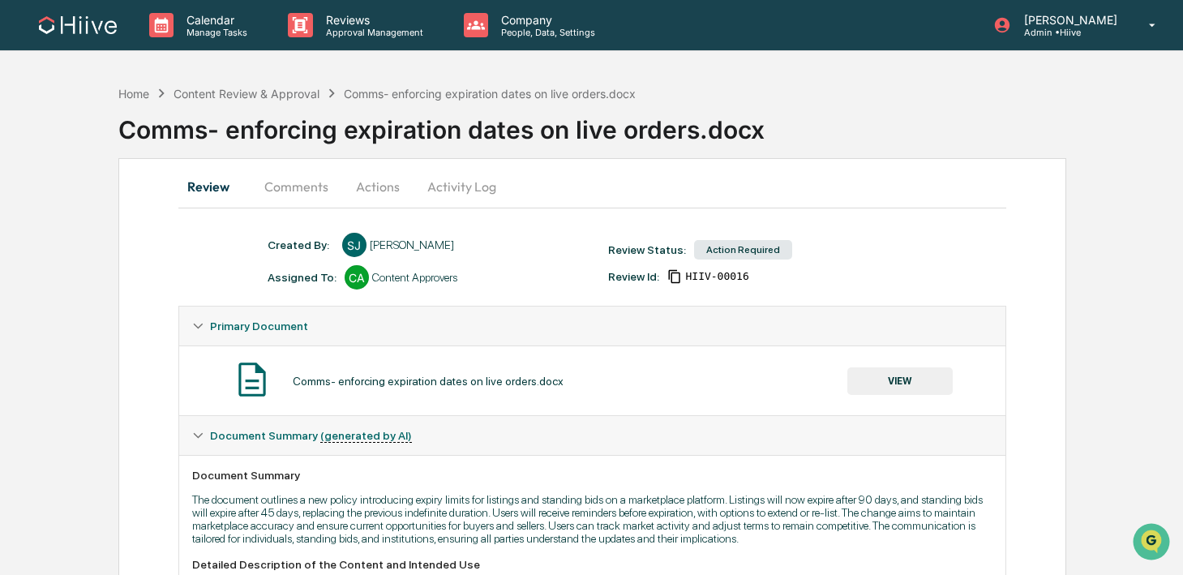
click at [287, 187] on button "Comments" at bounding box center [296, 186] width 90 height 39
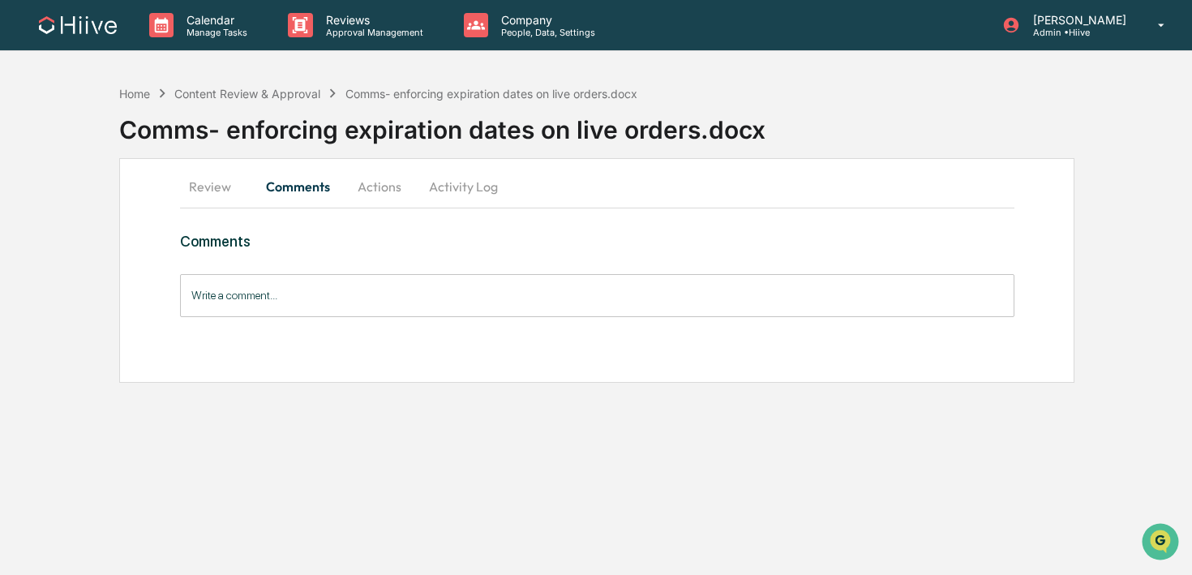
click at [264, 291] on input "Write a comment..." at bounding box center [597, 295] width 834 height 43
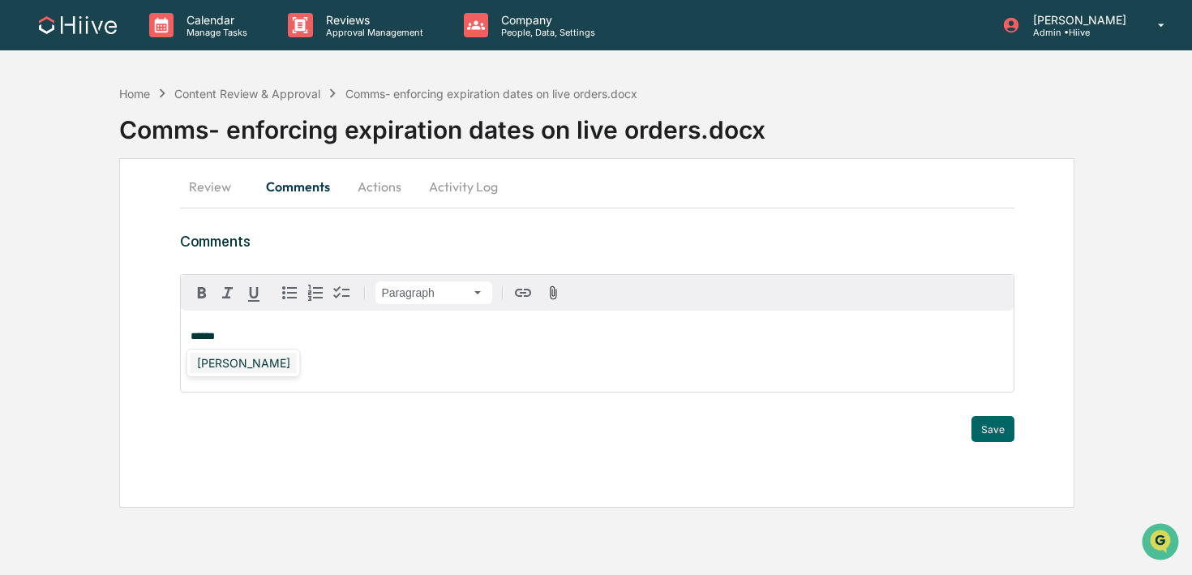
click at [230, 359] on div "Sean Jones" at bounding box center [244, 363] width 106 height 20
click at [211, 368] on div "Susan Woodard" at bounding box center [244, 363] width 106 height 20
click at [211, 337] on strong "**********" at bounding box center [225, 336] width 69 height 11
click at [304, 345] on div "**********" at bounding box center [597, 351] width 833 height 81
click at [991, 432] on button "Save" at bounding box center [993, 429] width 43 height 26
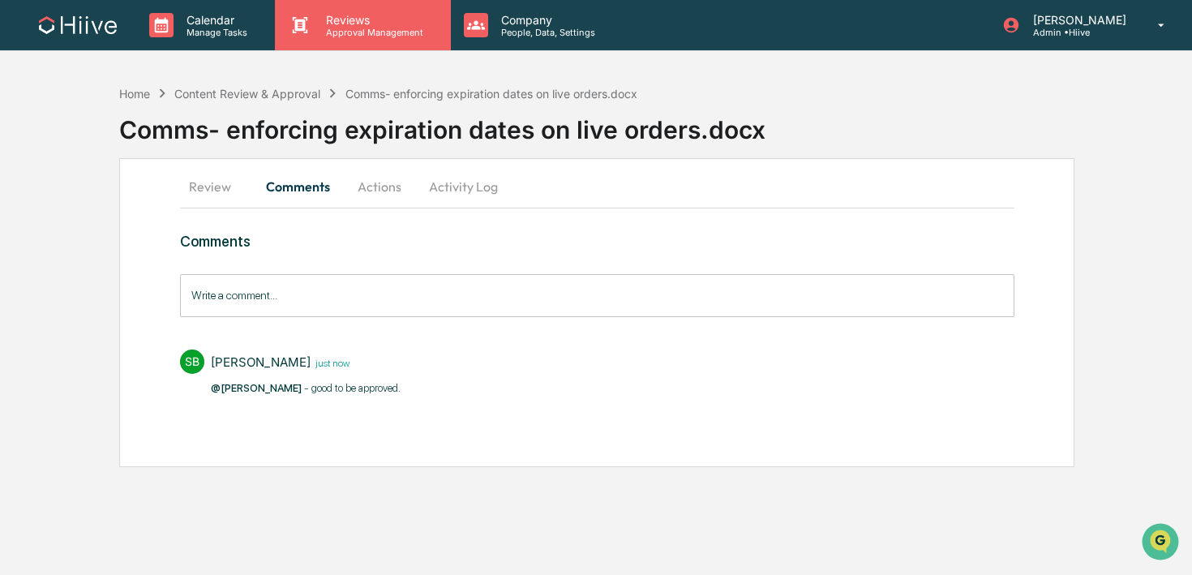
click at [338, 36] on p "Approval Management" at bounding box center [372, 32] width 118 height 11
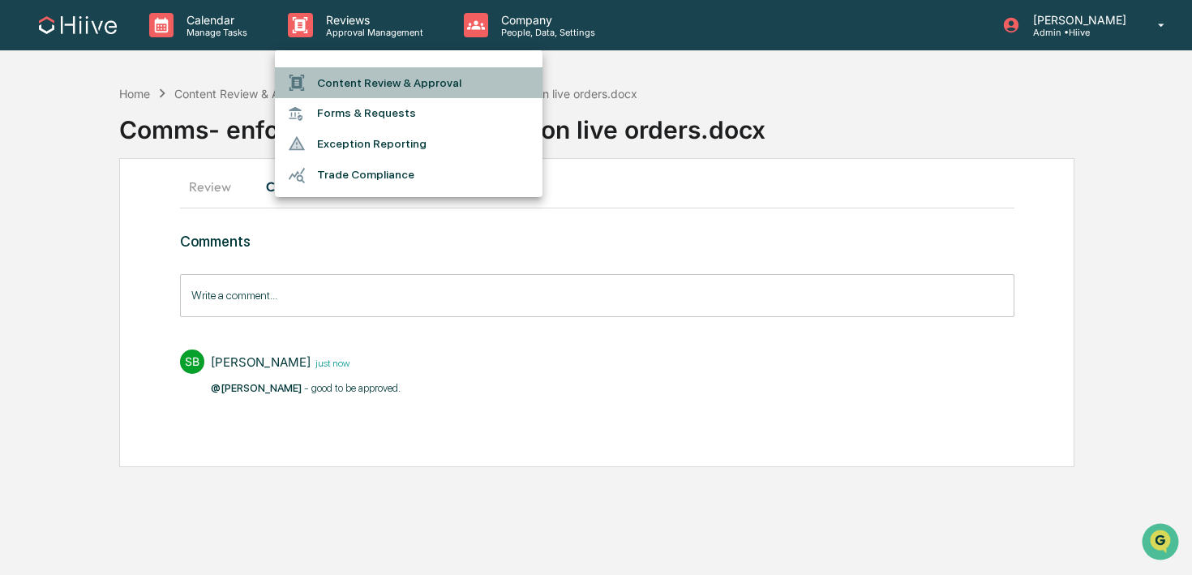
click at [337, 75] on li "Content Review & Approval" at bounding box center [409, 82] width 268 height 31
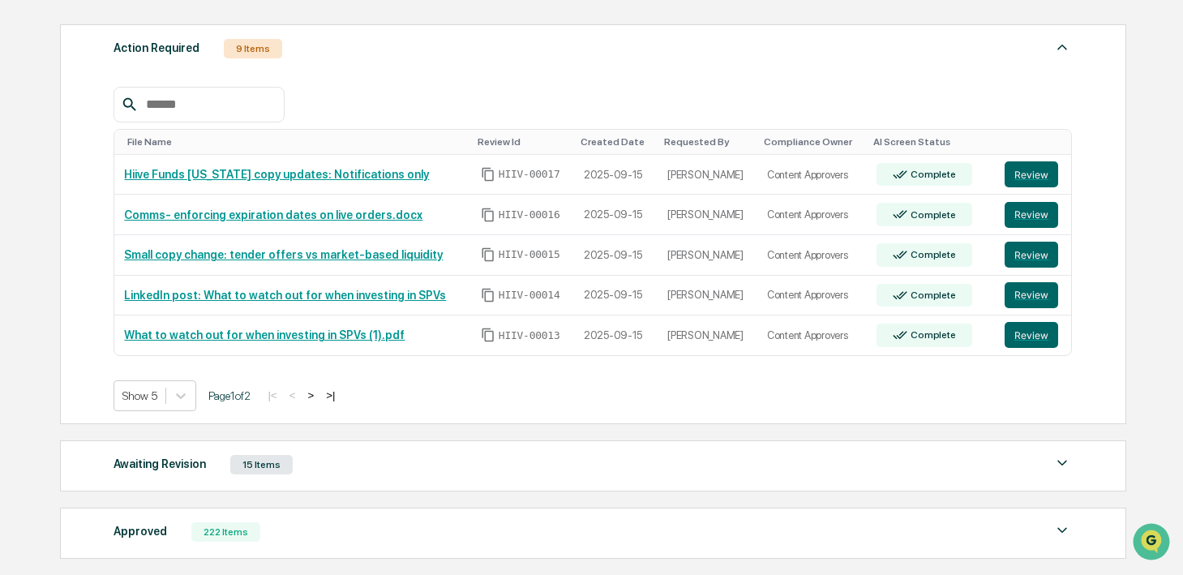
scroll to position [223, 0]
click at [319, 397] on button ">" at bounding box center [310, 395] width 16 height 14
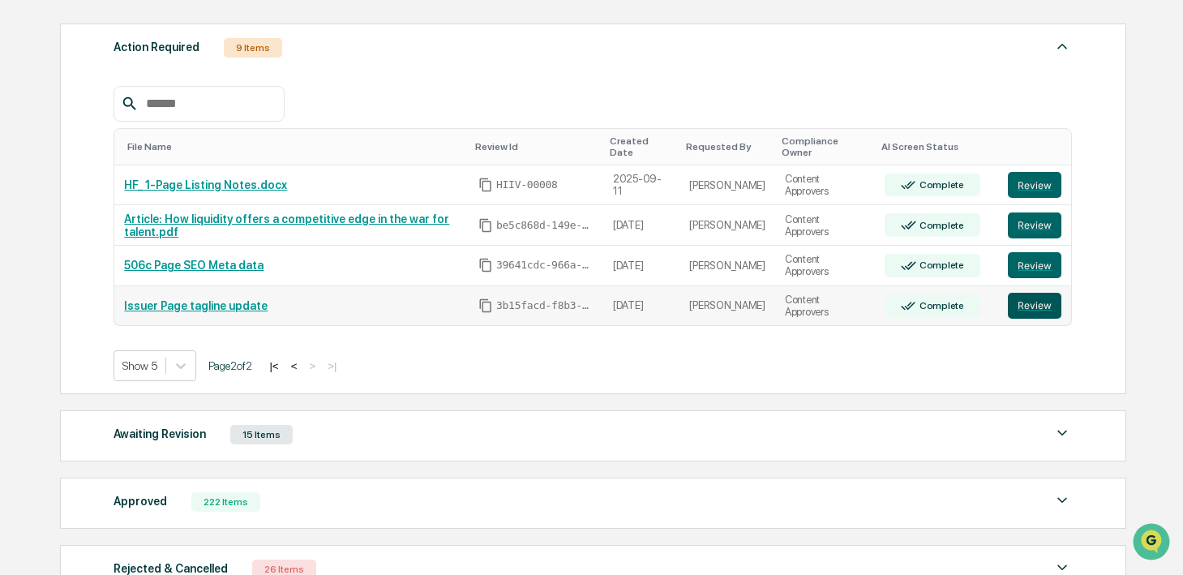
click at [1037, 301] on button "Review" at bounding box center [1035, 306] width 54 height 26
click at [283, 359] on button "|<" at bounding box center [273, 366] width 19 height 14
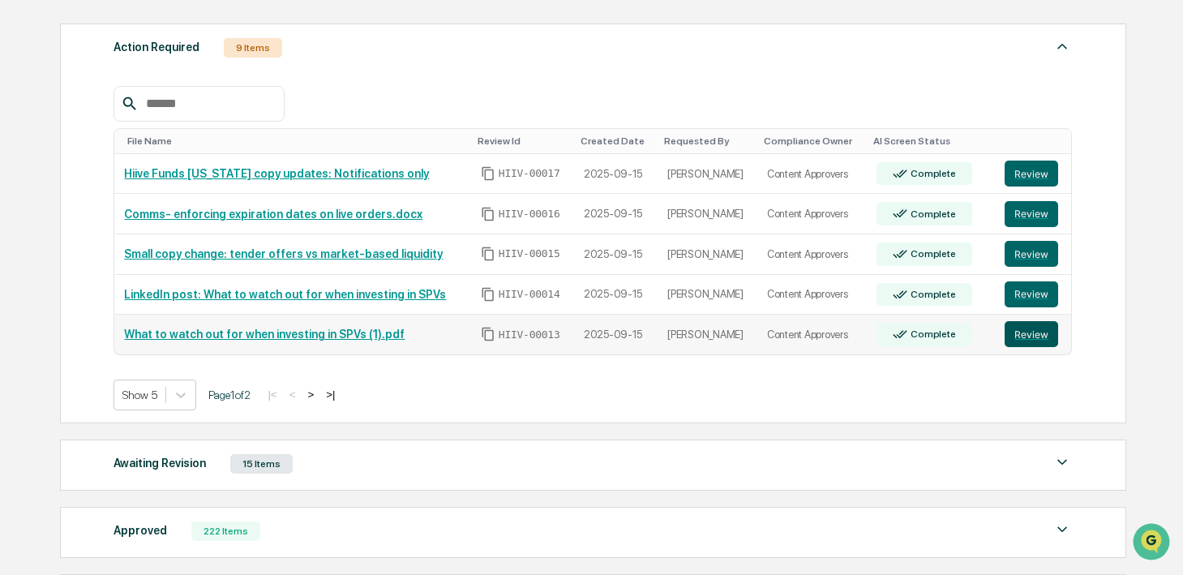
click at [1032, 332] on button "Review" at bounding box center [1032, 334] width 54 height 26
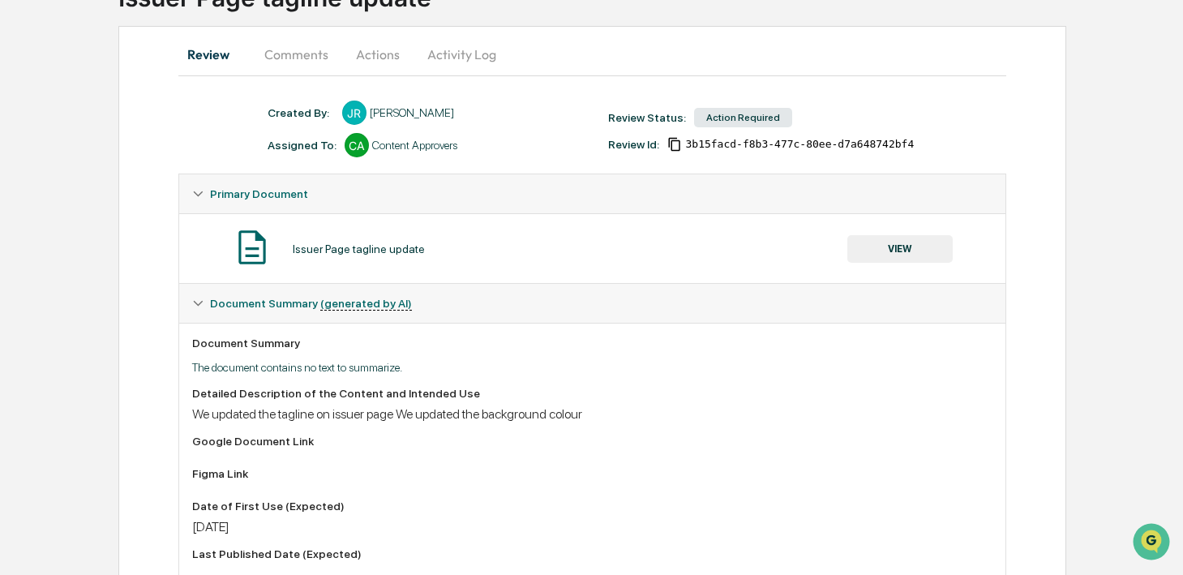
click at [879, 268] on div "Issuer Page tagline update VIEW" at bounding box center [592, 248] width 800 height 43
click at [873, 247] on button "VIEW" at bounding box center [899, 249] width 105 height 28
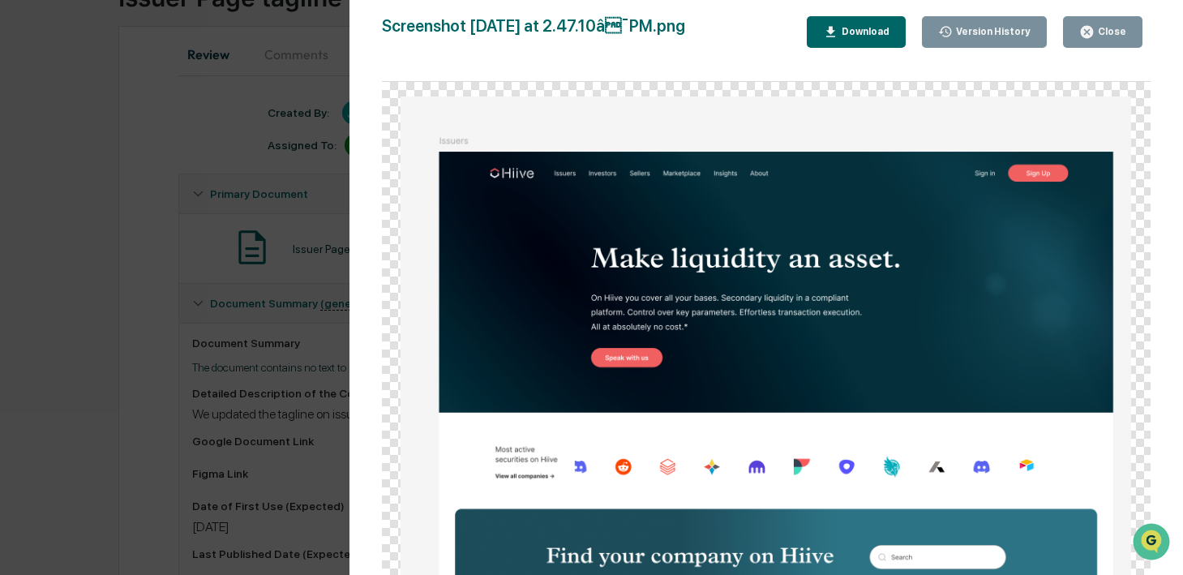
click at [1082, 37] on icon "button" at bounding box center [1086, 31] width 15 height 15
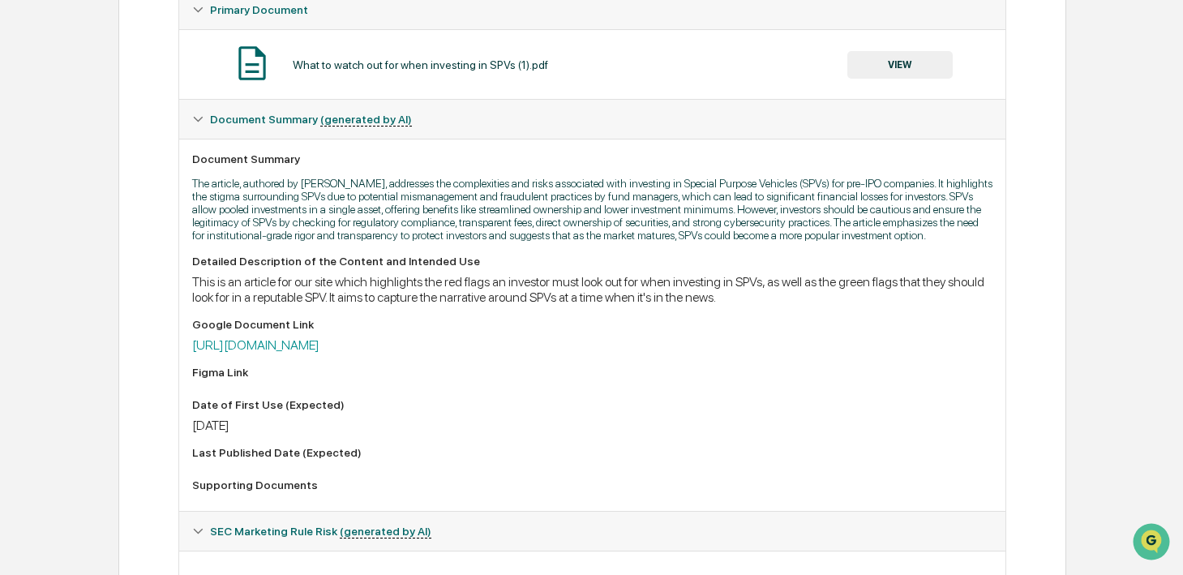
click at [510, 371] on div "Detailed Description of the Content and Intended Use This is an article for our…" at bounding box center [592, 376] width 800 height 243
click at [320, 353] on link "[URL][DOMAIN_NAME]" at bounding box center [255, 344] width 127 height 15
